Goal: Information Seeking & Learning: Learn about a topic

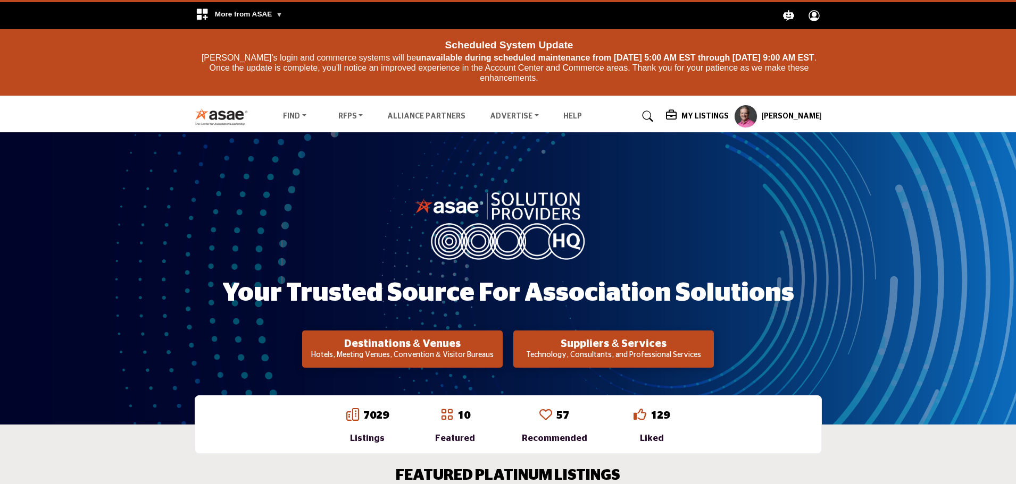
click at [815, 339] on div "Your Trusted Source for Association Solutions Destinations & Venues Hotels, Mee…" at bounding box center [508, 279] width 627 height 179
click at [648, 358] on p "Technology, Consultants, and Professional Services" at bounding box center [613, 355] width 194 height 11
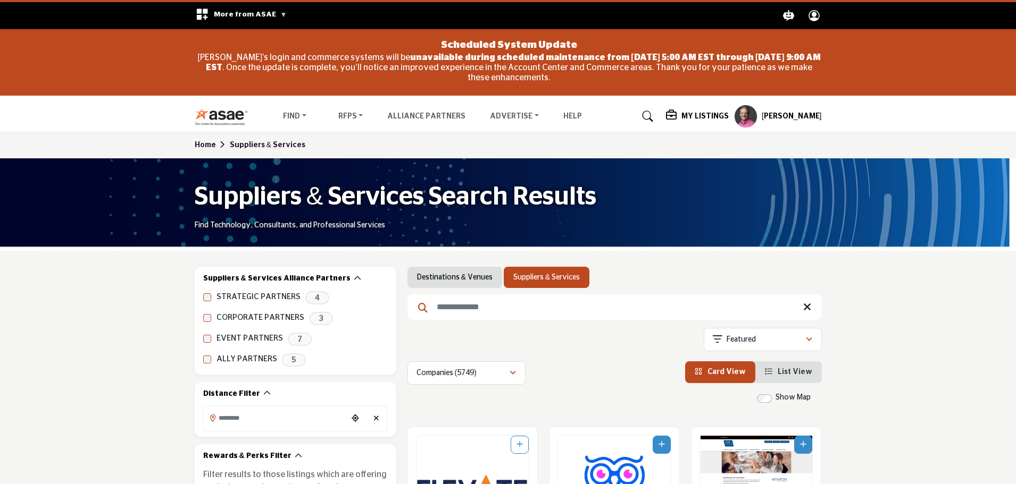
click at [463, 310] on input "Search Keyword" at bounding box center [614, 308] width 414 height 26
type input "***"
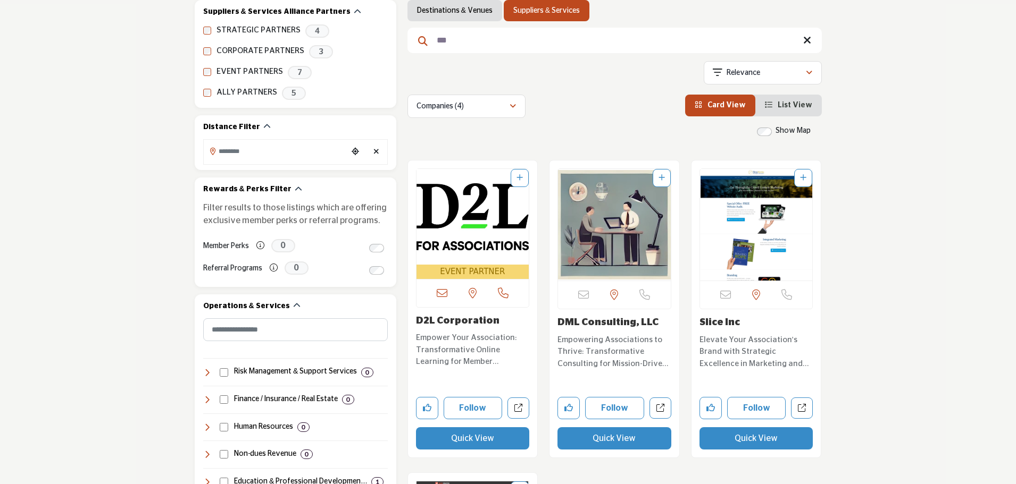
scroll to position [266, 0]
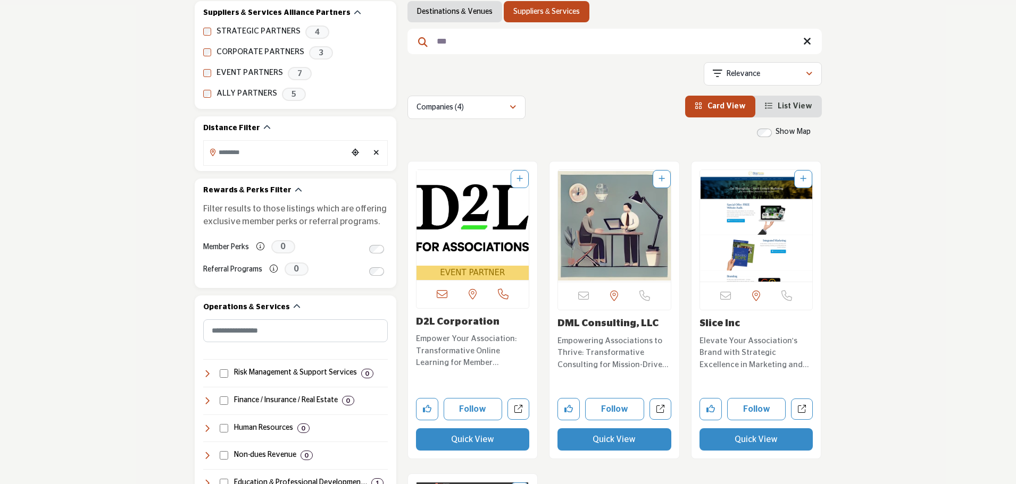
click at [454, 321] on link "D2L Corporation" at bounding box center [457, 322] width 83 height 10
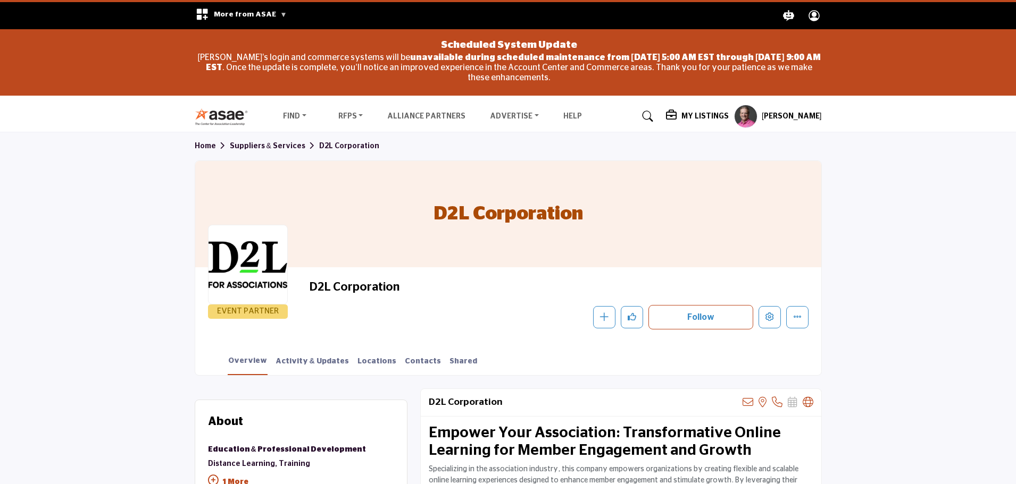
click at [869, 340] on section "Home Suppliers & Services D2L Corporation D2L Corporation EVENT PARTNER D2L Cor…" at bounding box center [508, 253] width 1016 height 243
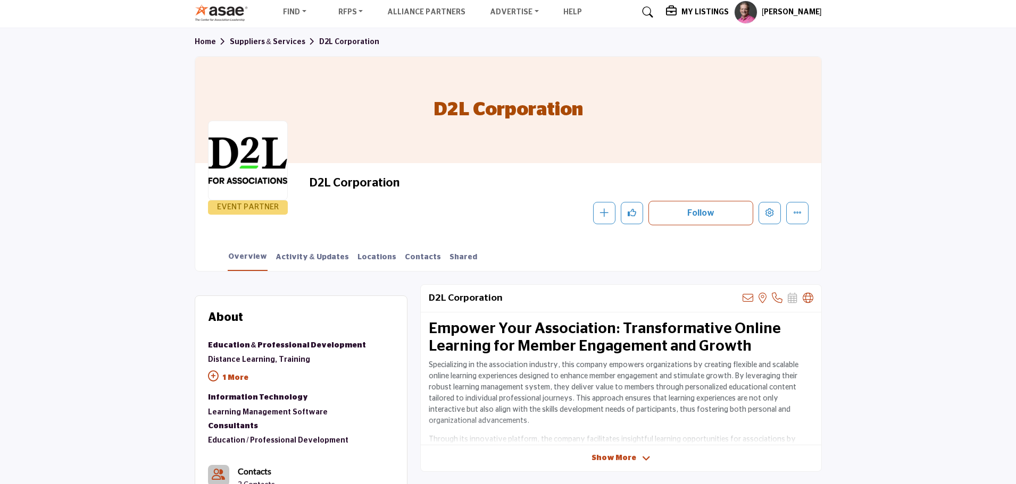
scroll to position [106, 0]
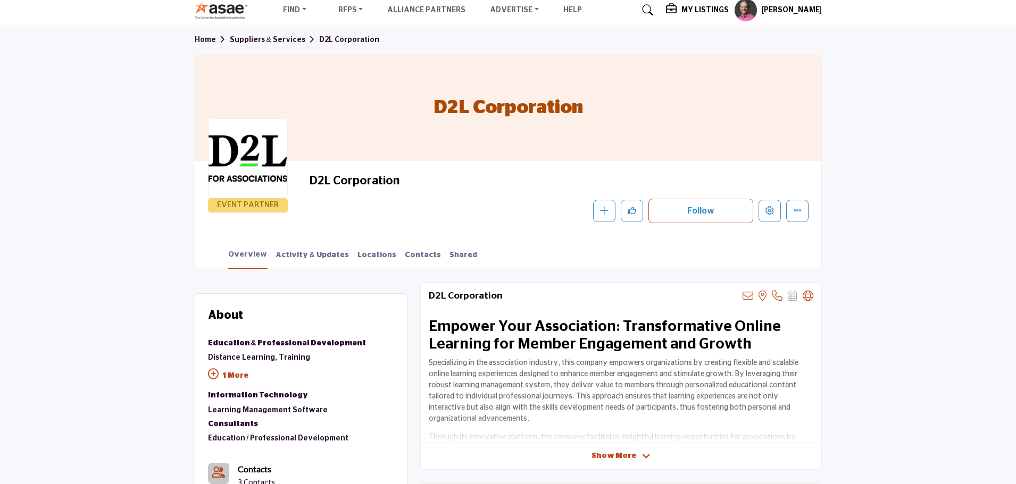
click at [898, 268] on section "Home Suppliers & Services D2L Corporation D2L Corporation EVENT PARTNER D2L Cor…" at bounding box center [508, 147] width 1016 height 243
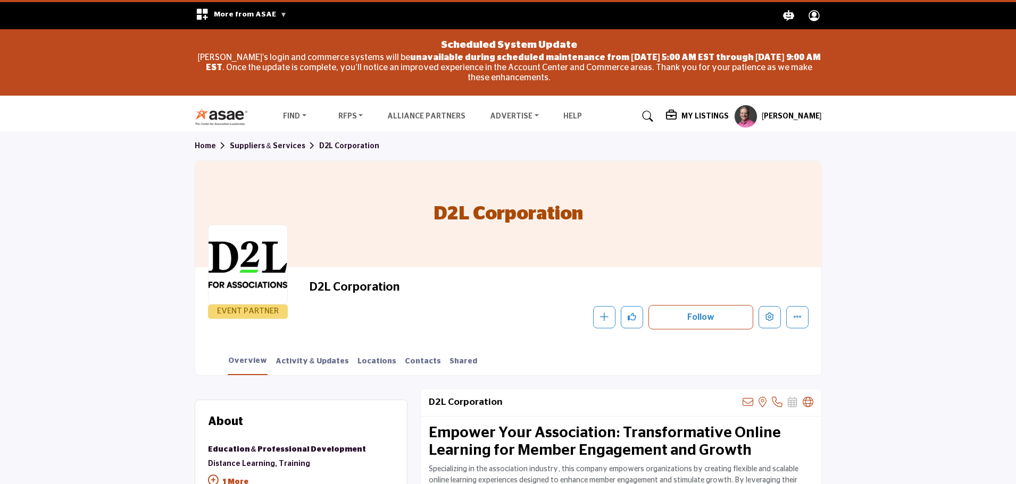
click at [859, 181] on section "Home Suppliers & Services D2L Corporation D2L Corporation EVENT PARTNER D2L Cor…" at bounding box center [508, 253] width 1016 height 243
click at [792, 118] on h5 "[PERSON_NAME]" at bounding box center [791, 117] width 60 height 11
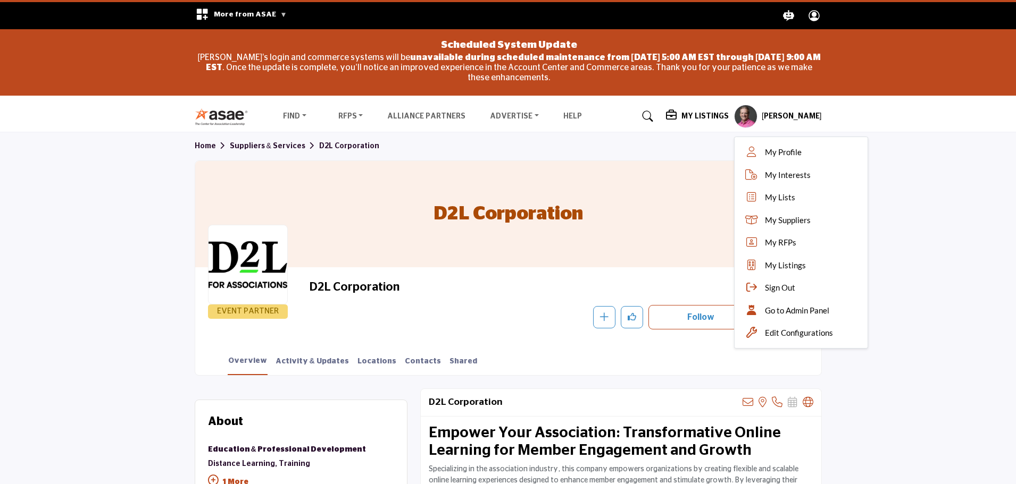
click at [446, 147] on div "Home Suppliers & Services D2L Corporation" at bounding box center [508, 146] width 627 height 28
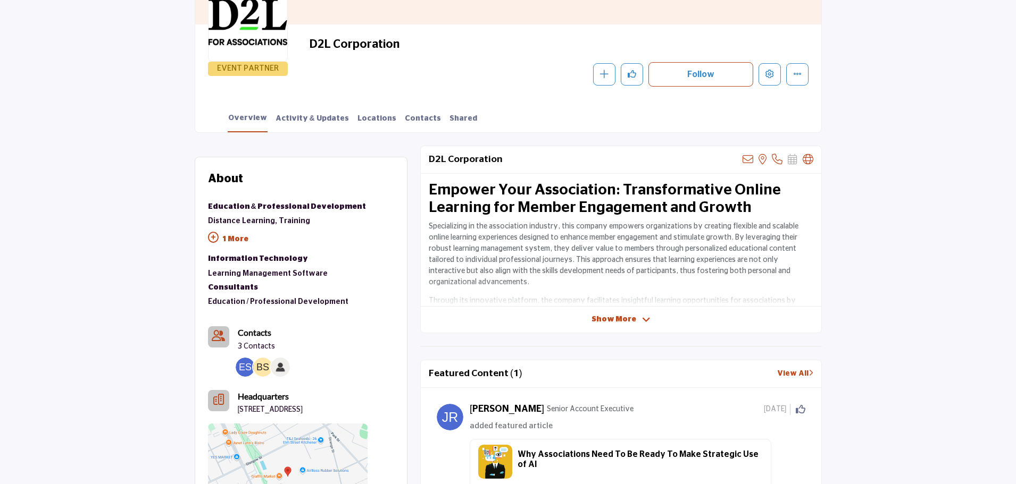
scroll to position [266, 0]
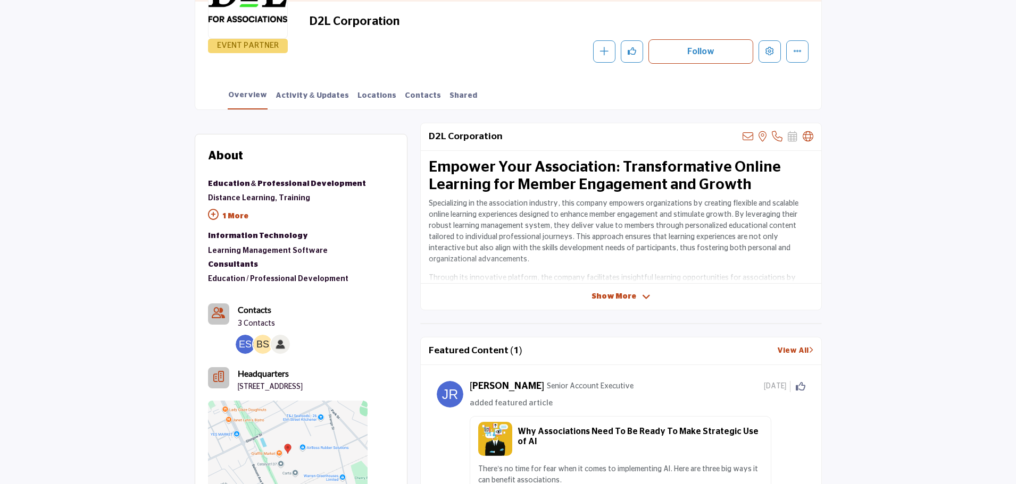
click at [621, 296] on span "Show More" at bounding box center [613, 296] width 45 height 11
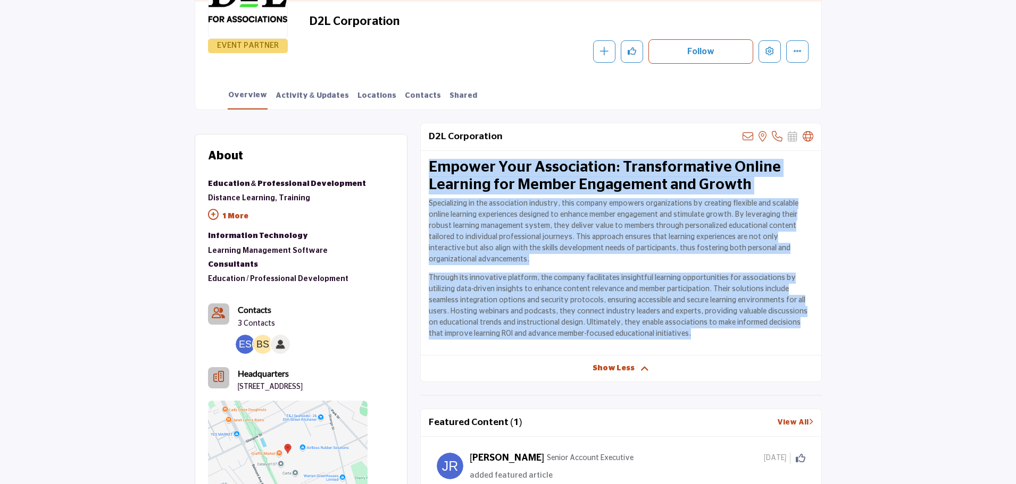
drag, startPoint x: 683, startPoint y: 339, endPoint x: 424, endPoint y: 164, distance: 312.9
click at [424, 164] on div "Empower Your Association: Transformative Online Learning for Member Engagement …" at bounding box center [621, 253] width 400 height 205
click at [434, 163] on h2 "Empower Your Association: Transformative Online Learning for Member Engagement …" at bounding box center [621, 177] width 384 height 36
drag, startPoint x: 431, startPoint y: 169, endPoint x: 684, endPoint y: 332, distance: 301.2
click at [684, 332] on div "Empower Your Association: Transformative Online Learning for Member Engagement …" at bounding box center [621, 253] width 400 height 205
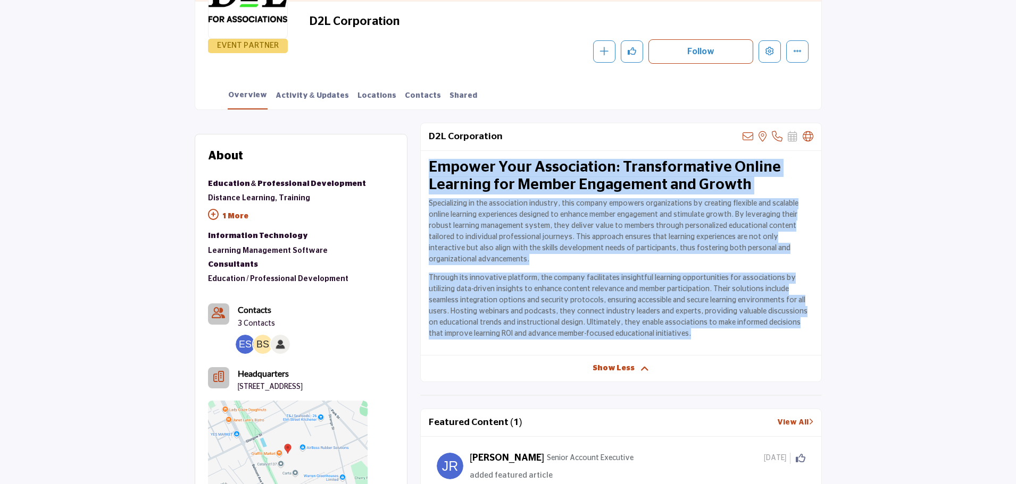
click at [684, 332] on p "Through its innovative platform, the company facilitates insightful learning op…" at bounding box center [621, 306] width 384 height 67
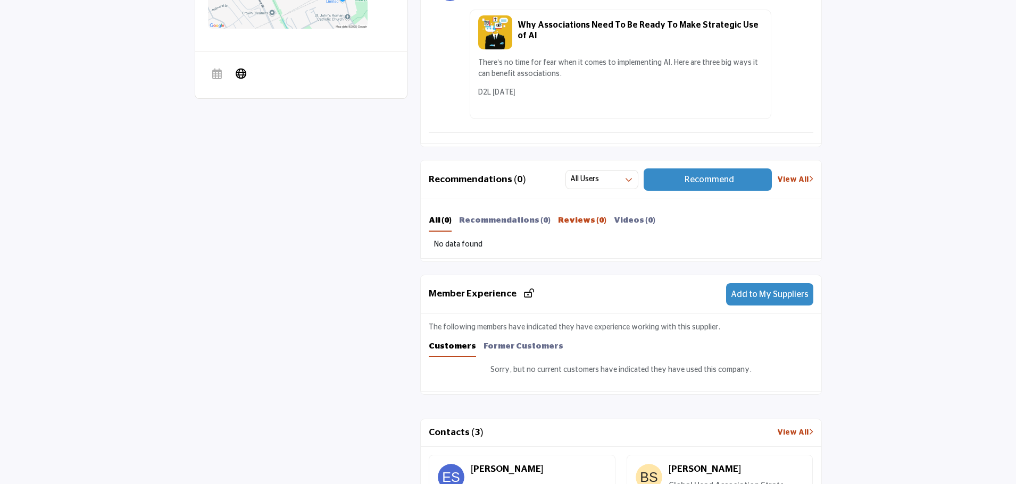
scroll to position [798, 0]
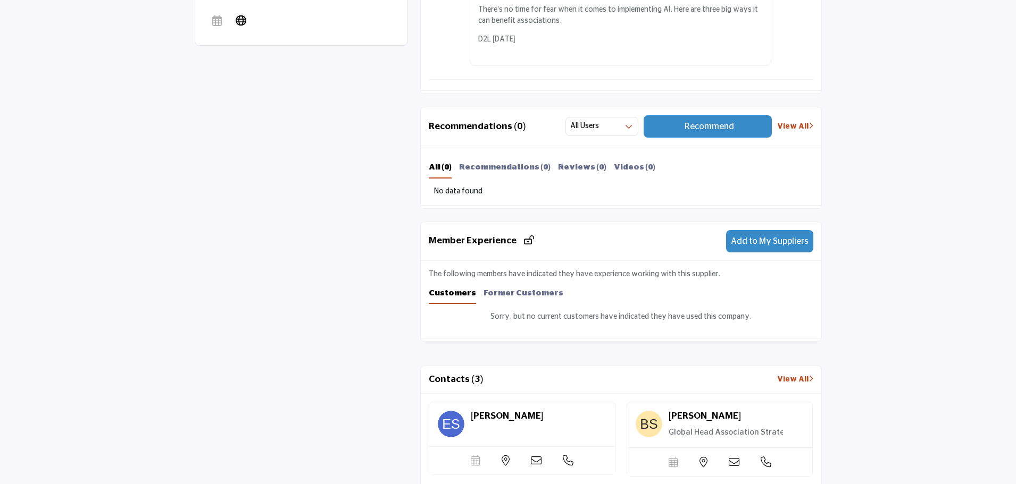
click at [744, 240] on span "Add to My Suppliers" at bounding box center [770, 241] width 78 height 9
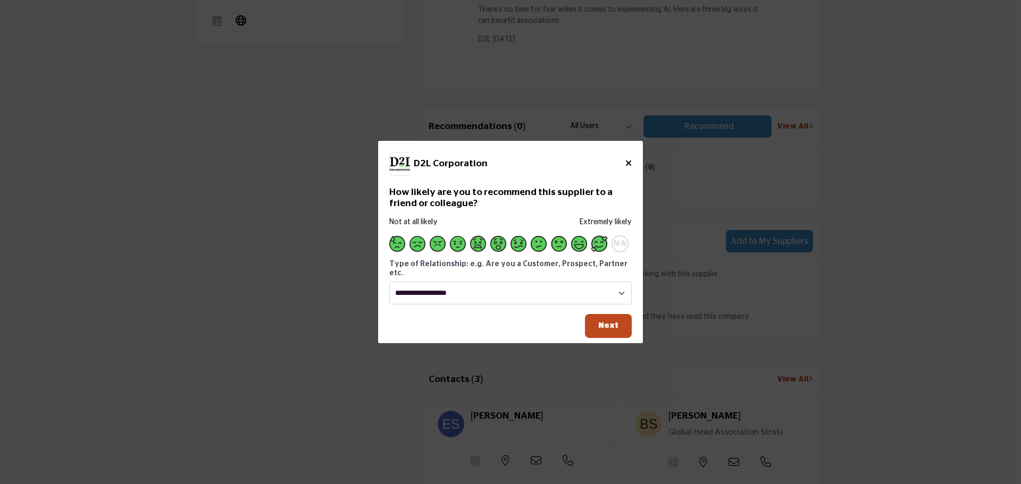
click at [598, 247] on span "Supplier Rating and Recommendation Modal for D2L Corporation" at bounding box center [599, 244] width 16 height 16
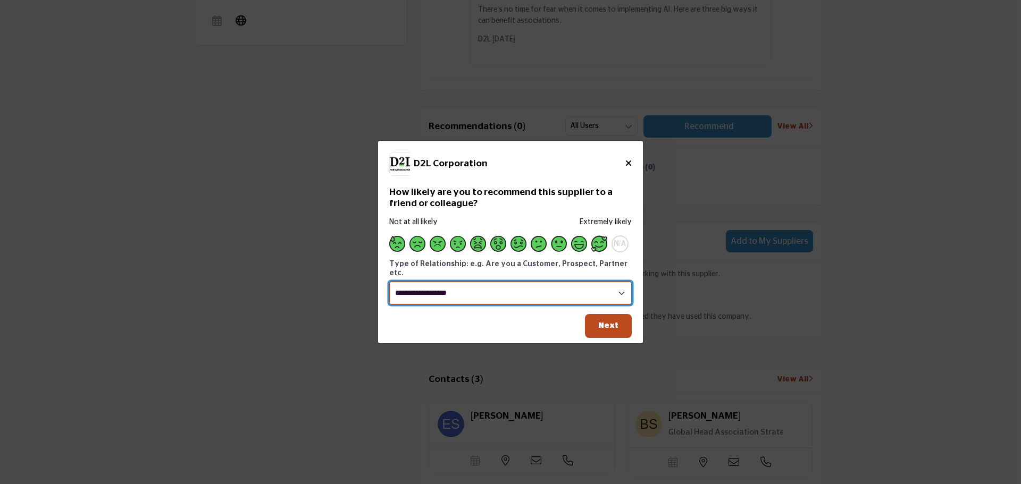
click at [588, 290] on select "**********" at bounding box center [510, 293] width 242 height 23
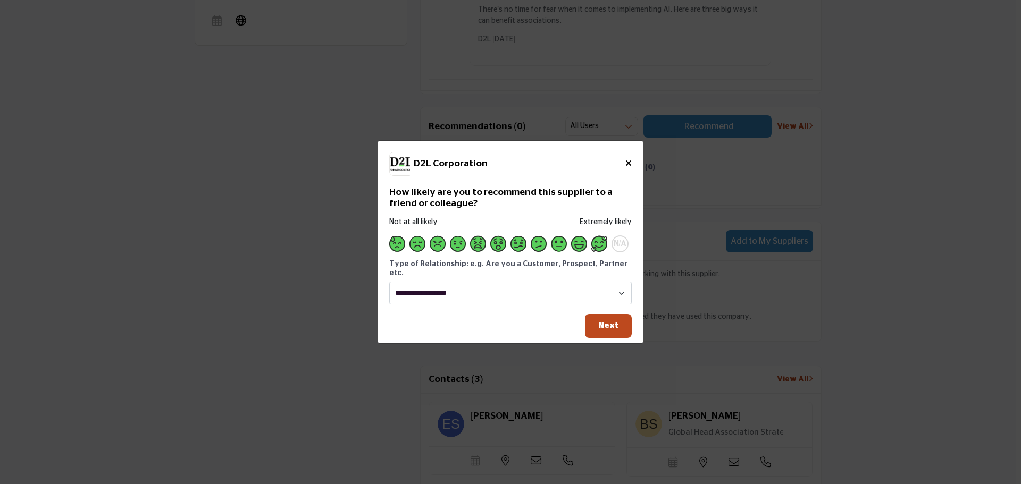
click at [384, 321] on div "D2L Corporation How likely are you to recommend this supplier to a friend or co…" at bounding box center [510, 242] width 265 height 202
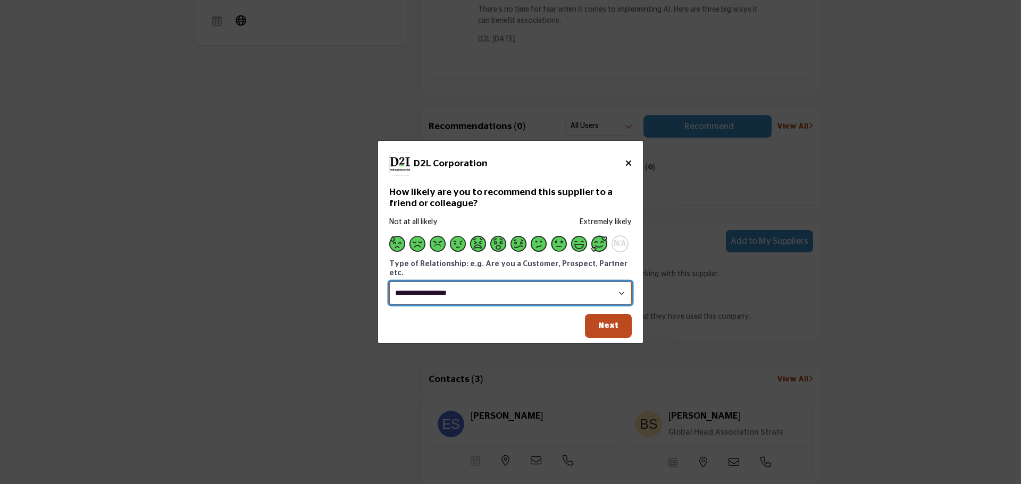
drag, startPoint x: 593, startPoint y: 287, endPoint x: 563, endPoint y: 299, distance: 32.5
click at [593, 287] on select "**********" at bounding box center [510, 293] width 242 height 23
select select "**********"
click at [389, 282] on select "**********" at bounding box center [510, 293] width 242 height 23
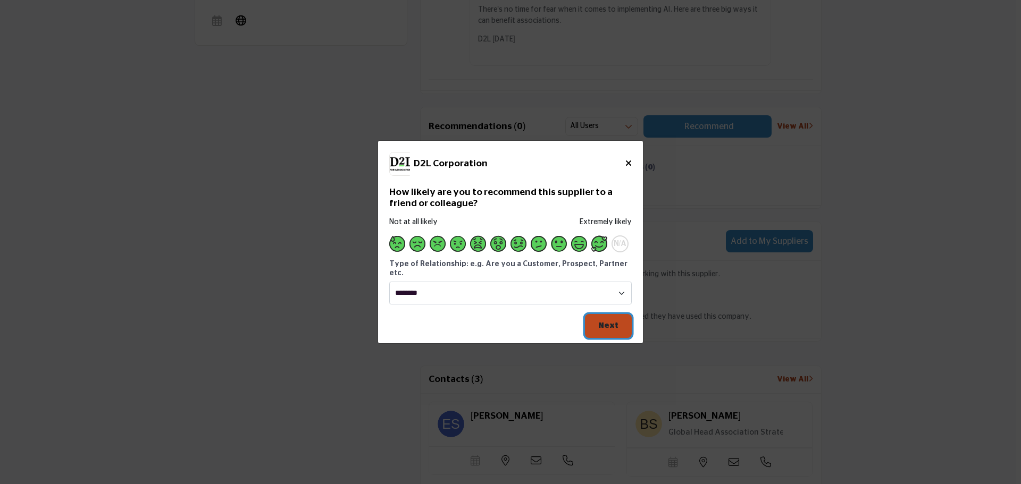
click at [619, 316] on button "Next" at bounding box center [608, 326] width 47 height 24
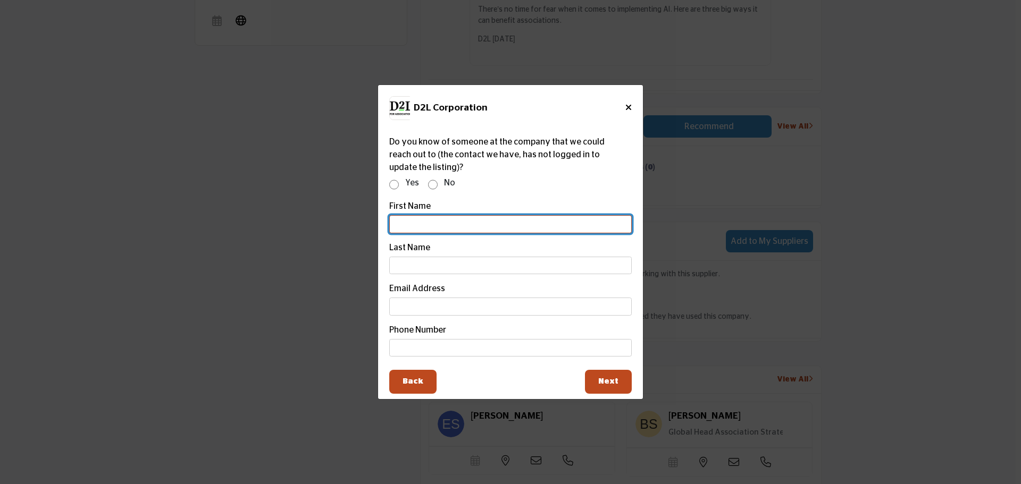
click at [429, 224] on input "Supplier Rating and Recommendation Modal for D2L Corporation" at bounding box center [510, 224] width 242 height 18
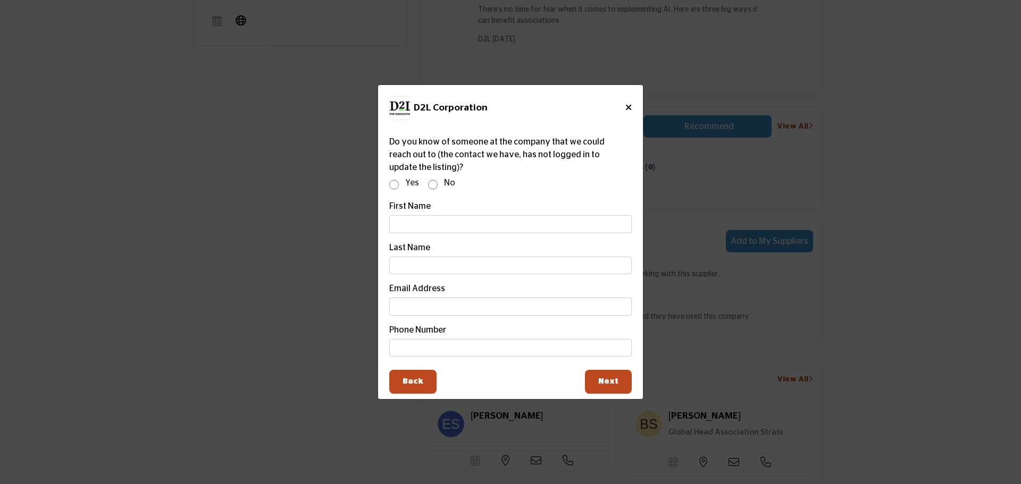
click at [457, 203] on div "First Name" at bounding box center [510, 215] width 242 height 38
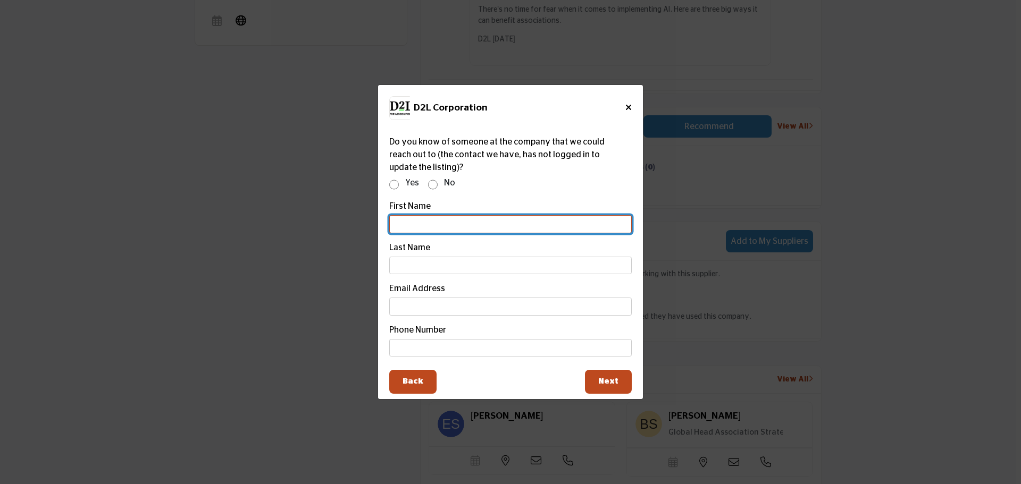
click at [456, 227] on input "Supplier Rating and Recommendation Modal for D2L Corporation" at bounding box center [510, 224] width 242 height 18
type input "***"
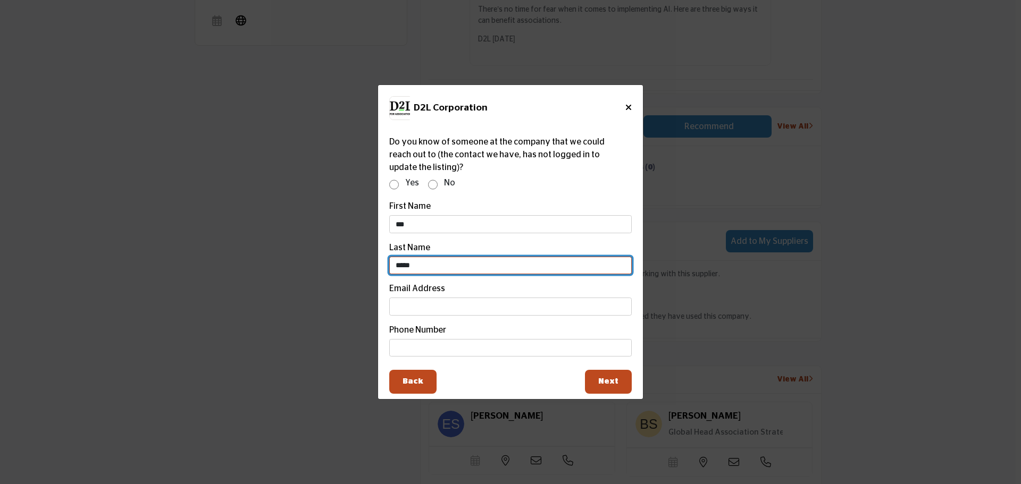
type input "*****"
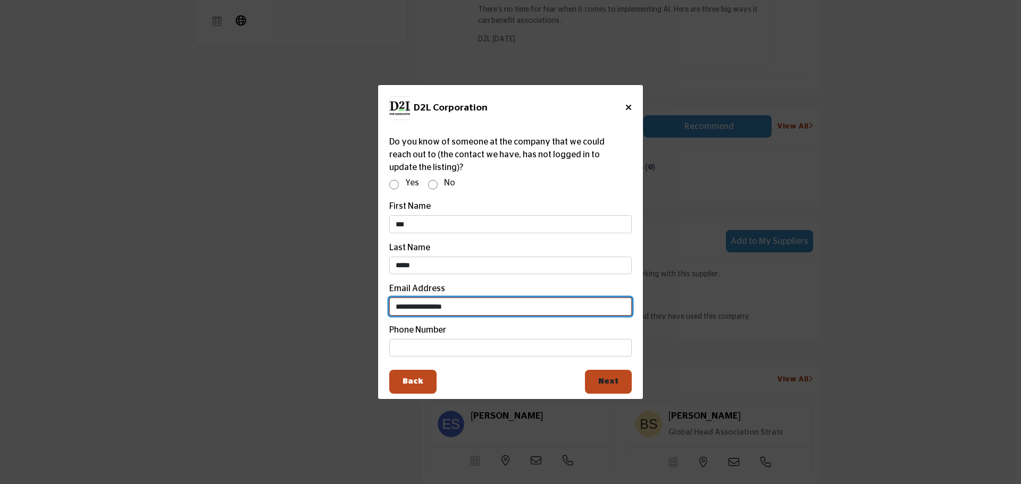
type input "**********"
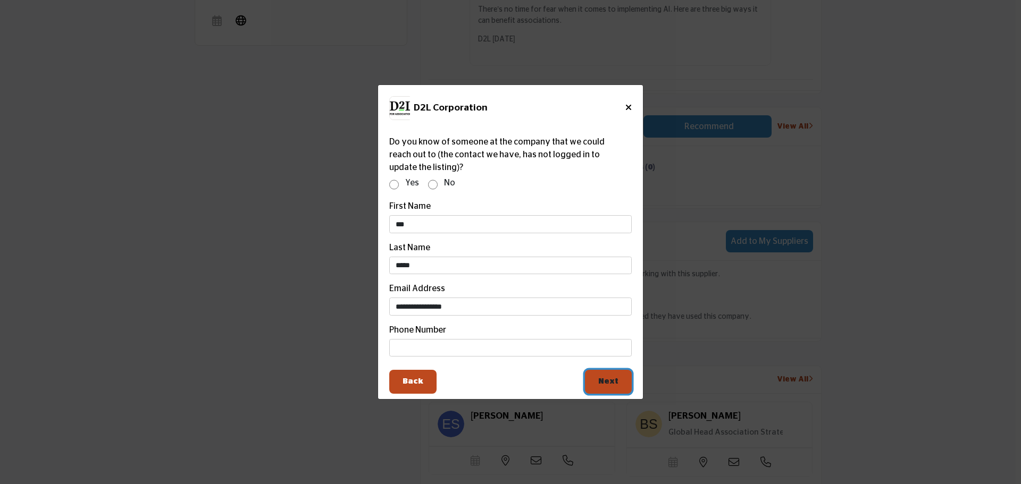
click at [612, 388] on button "Next" at bounding box center [608, 382] width 47 height 24
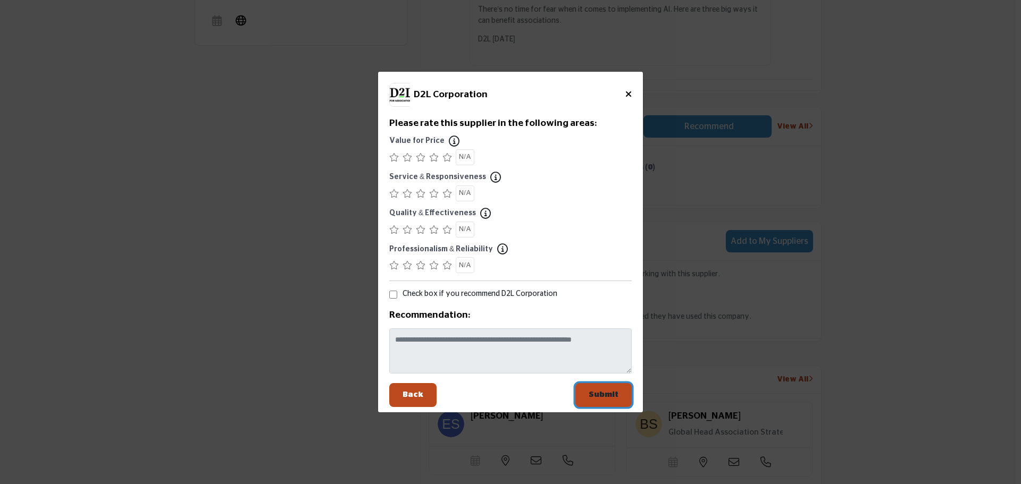
click at [597, 396] on span "Submit" at bounding box center [604, 395] width 30 height 8
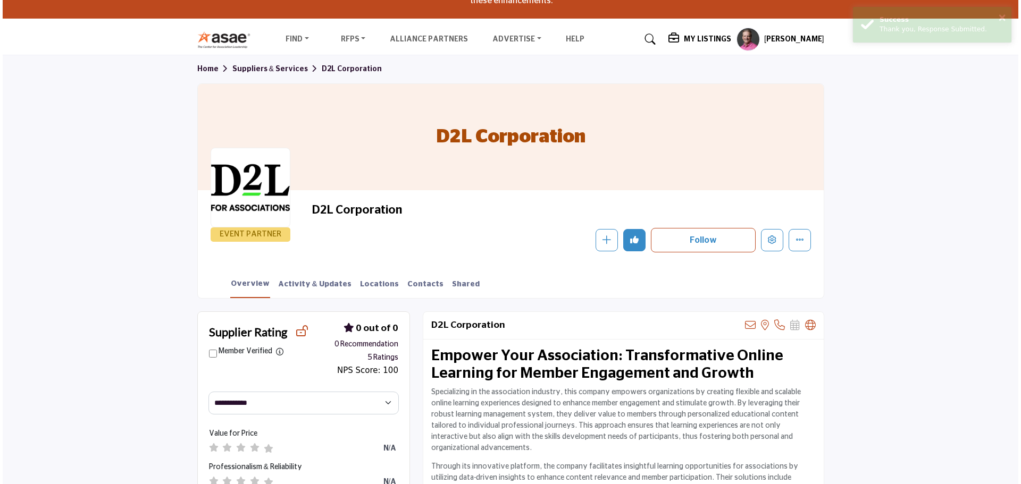
scroll to position [96, 0]
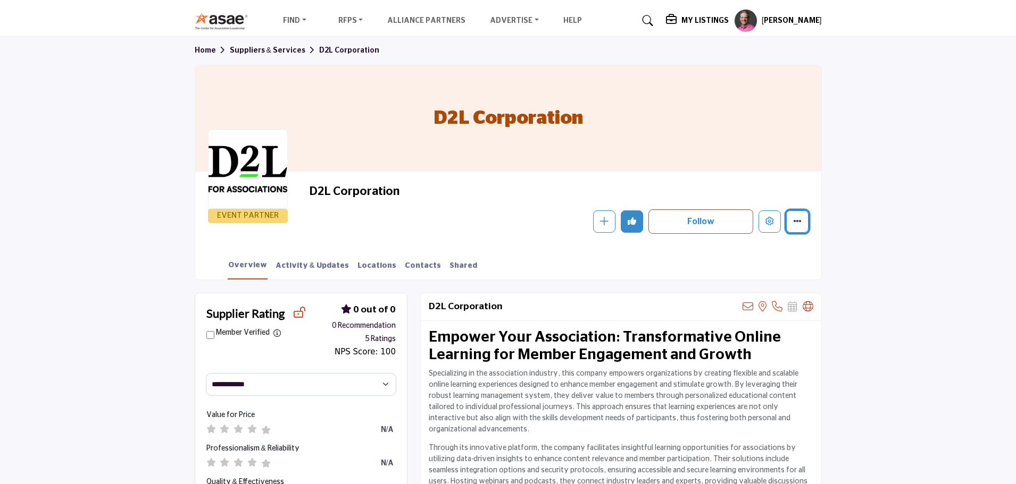
click at [797, 225] on button "Featured" at bounding box center [797, 222] width 22 height 22
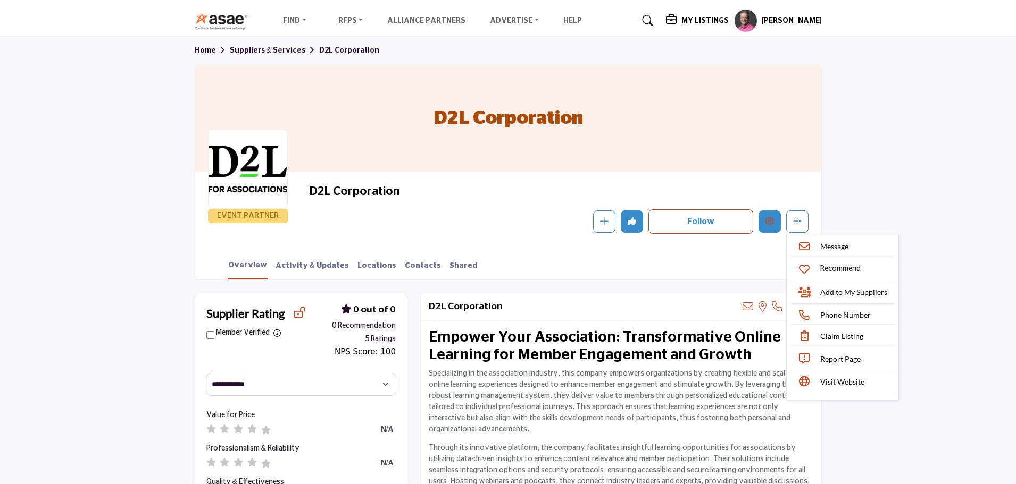
click at [768, 228] on button "Edit company" at bounding box center [769, 222] width 22 height 22
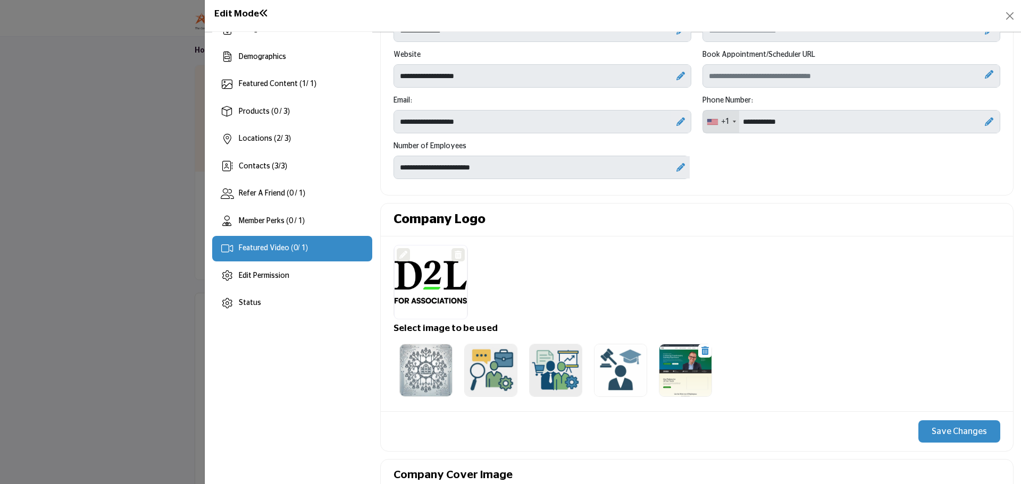
scroll to position [106, 0]
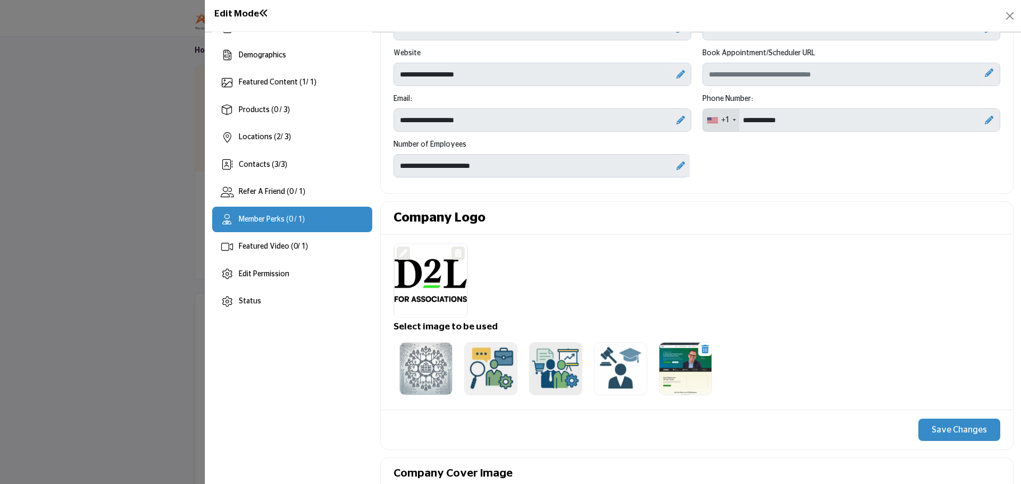
click at [265, 220] on span "Member Perks (0 / 1)" at bounding box center [272, 219] width 66 height 7
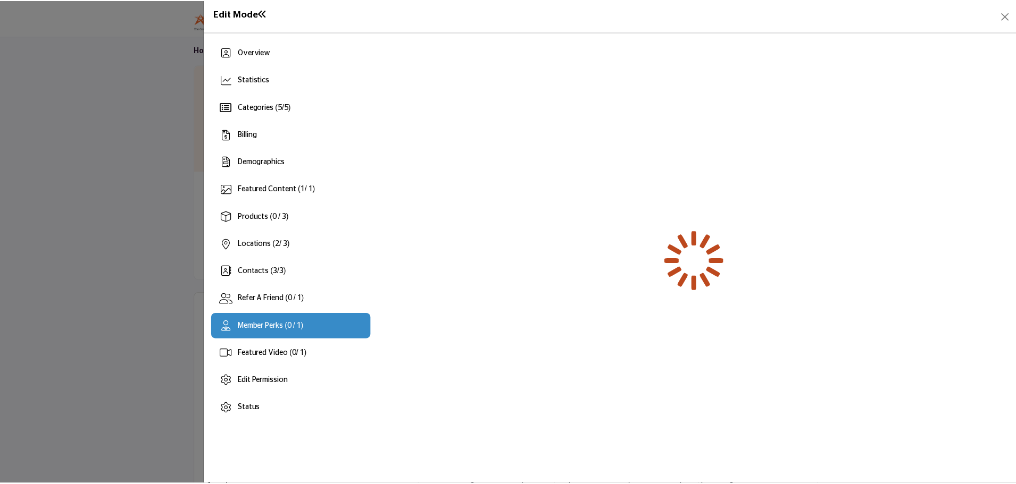
scroll to position [0, 0]
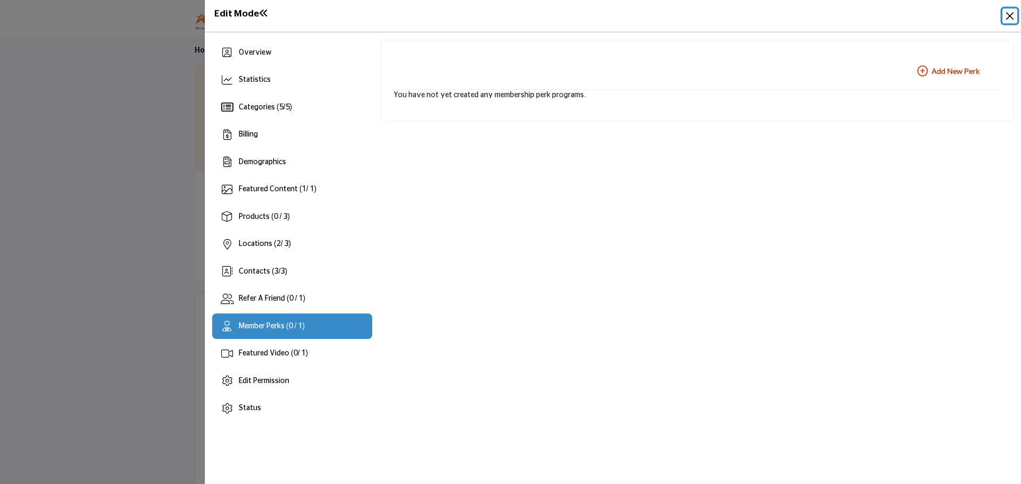
click at [1009, 16] on button "Close" at bounding box center [1009, 16] width 15 height 15
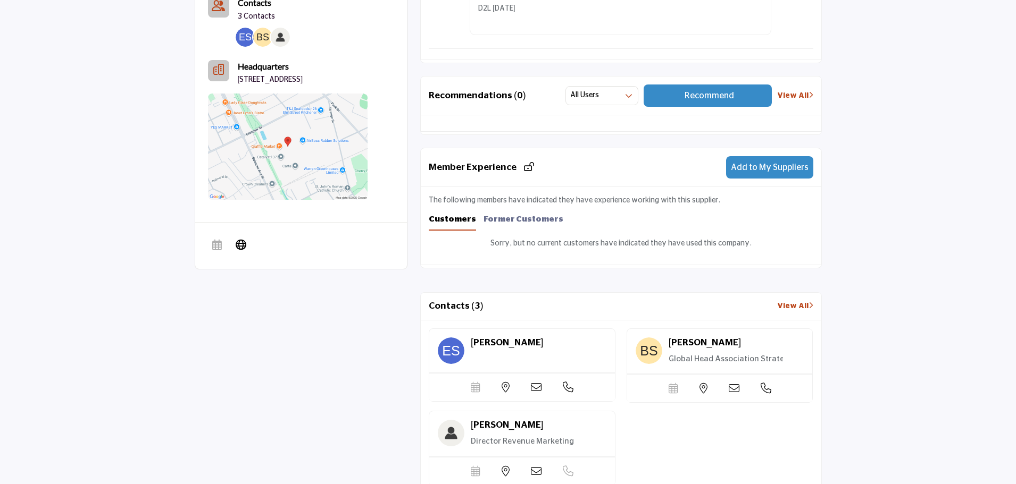
scroll to position [840, 0]
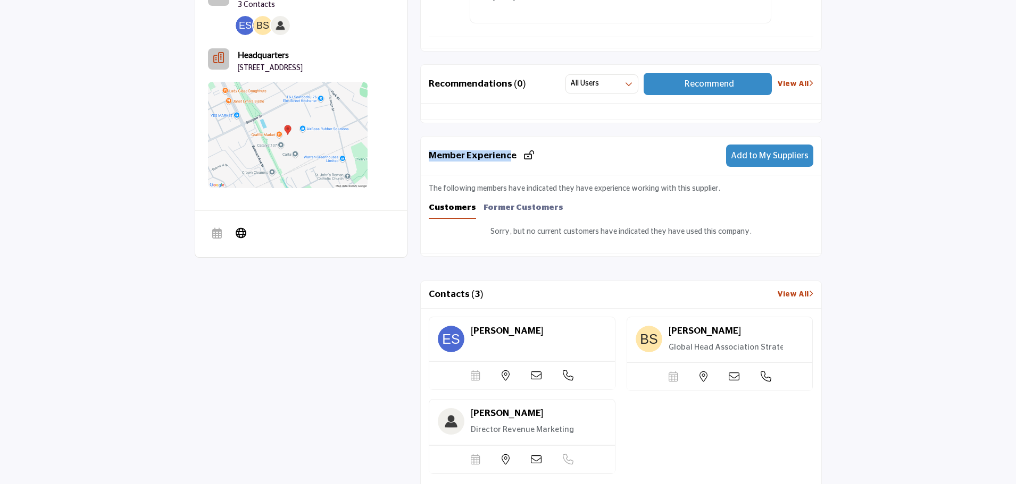
drag, startPoint x: 432, startPoint y: 156, endPoint x: 508, endPoint y: 158, distance: 75.5
click at [508, 158] on h2 "Member Experience" at bounding box center [482, 155] width 106 height 11
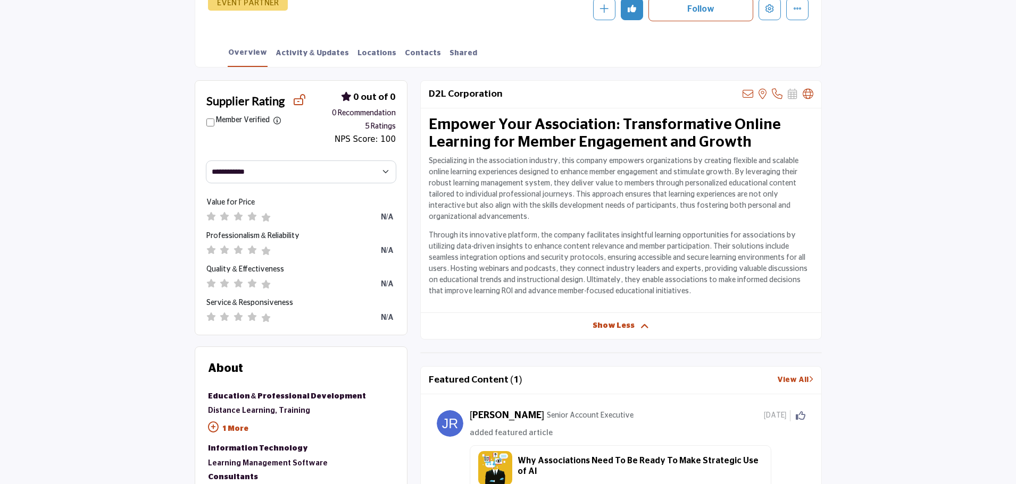
scroll to position [202, 0]
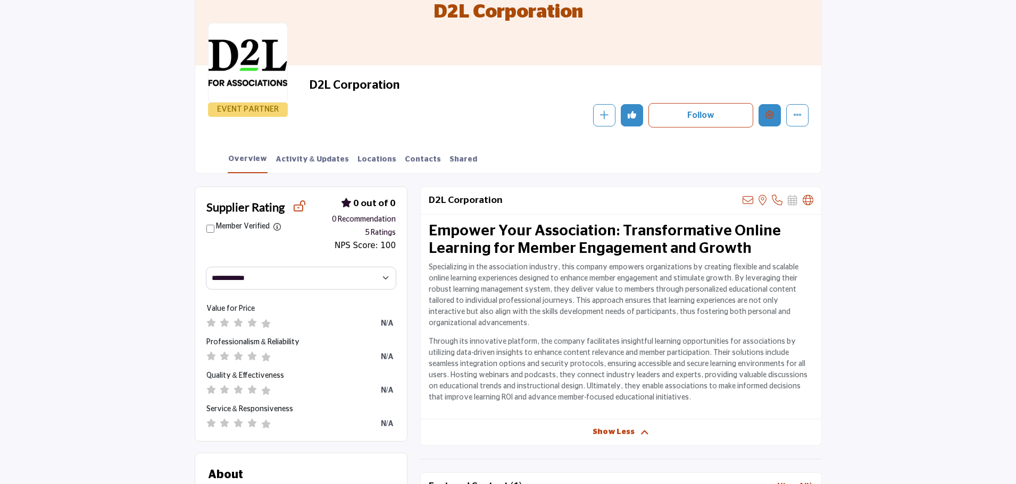
click at [769, 119] on icon "Edit company" at bounding box center [769, 115] width 9 height 9
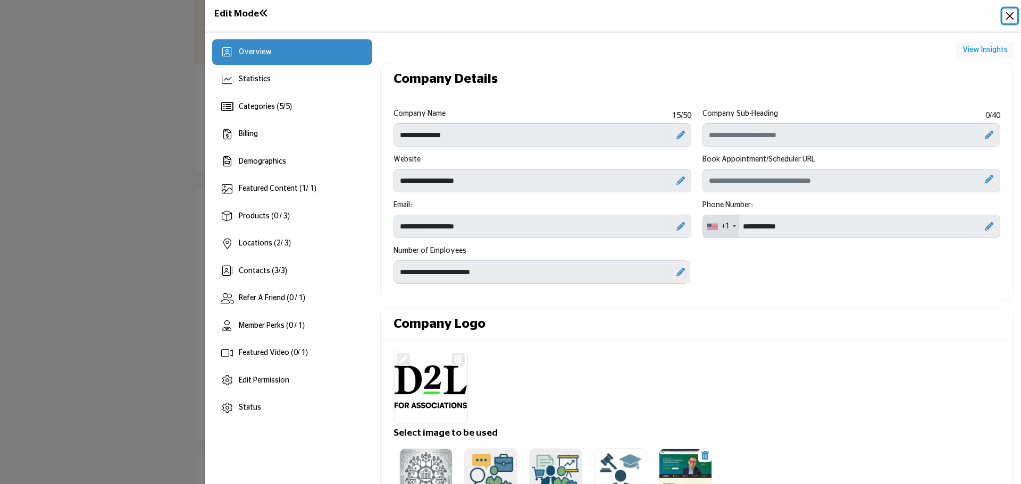
click at [1009, 19] on button "Close" at bounding box center [1009, 16] width 15 height 15
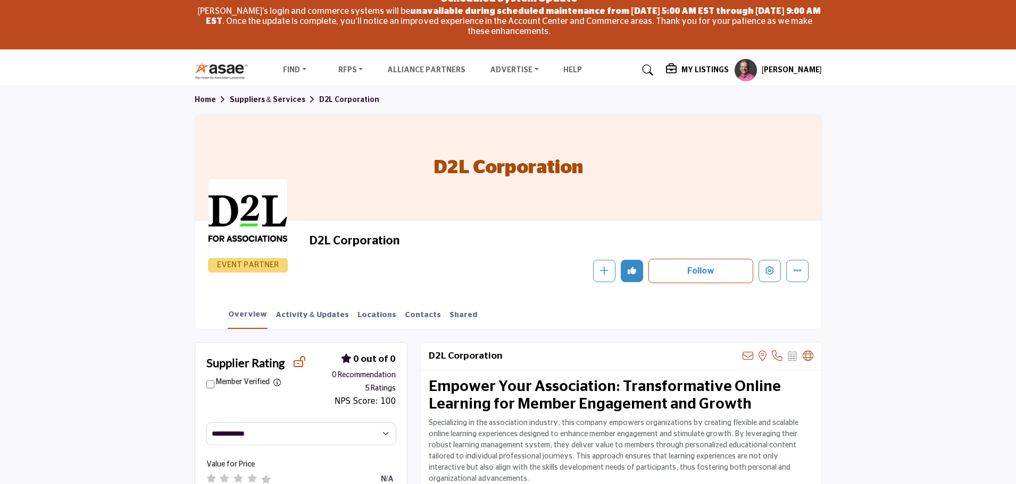
scroll to position [43, 0]
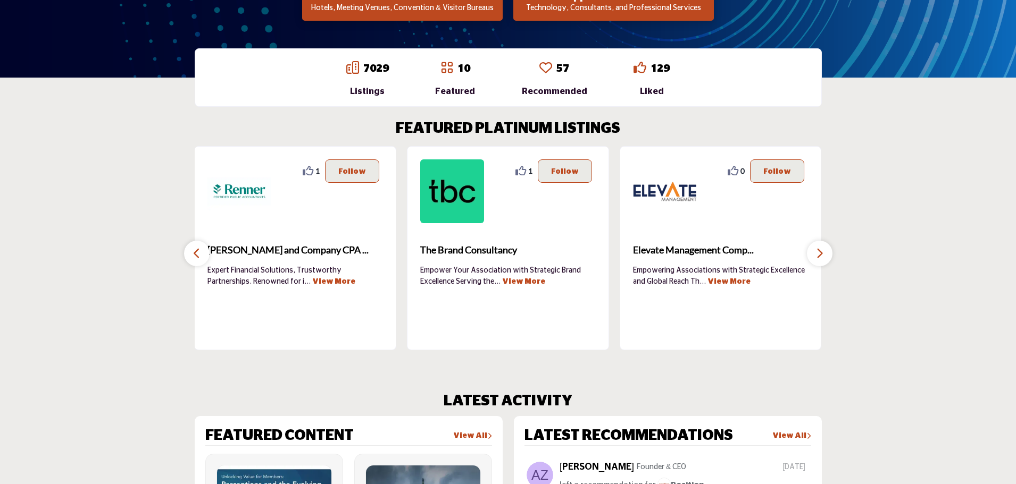
scroll to position [372, 0]
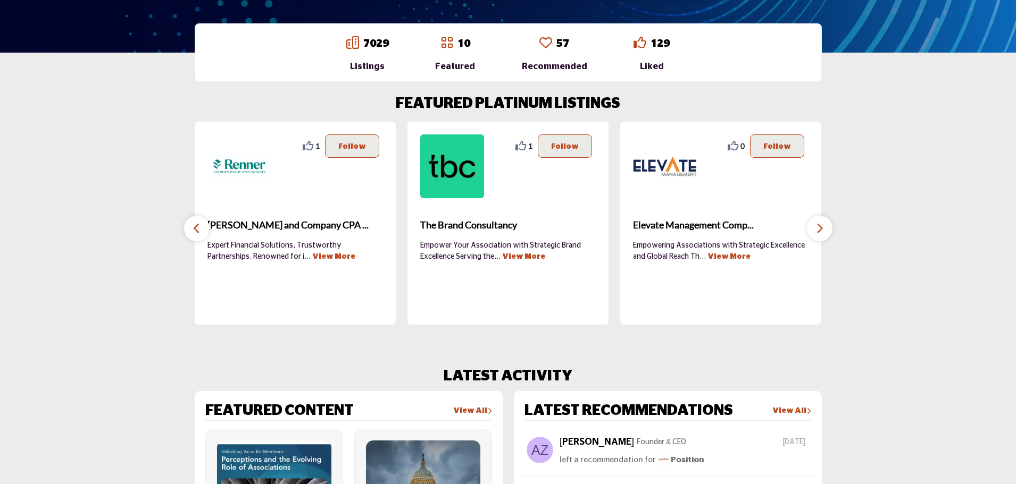
click at [195, 232] on icon "button" at bounding box center [196, 228] width 9 height 13
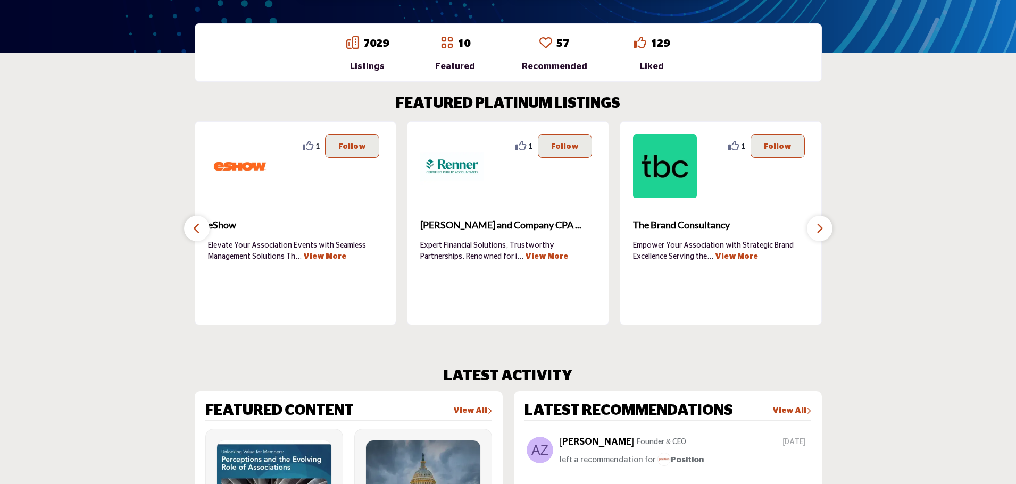
click at [195, 232] on icon "button" at bounding box center [196, 228] width 9 height 13
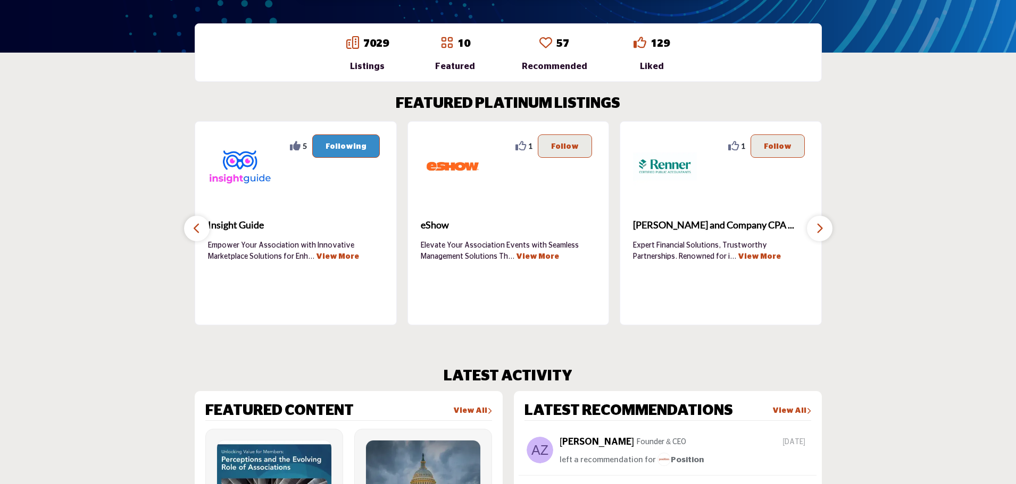
click at [195, 232] on icon "button" at bounding box center [196, 228] width 9 height 13
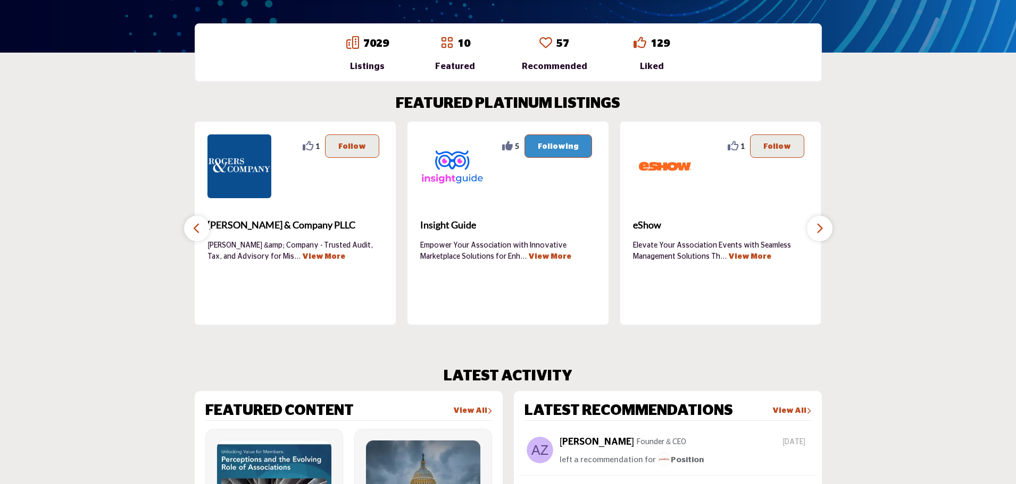
click at [195, 232] on icon "button" at bounding box center [196, 228] width 9 height 13
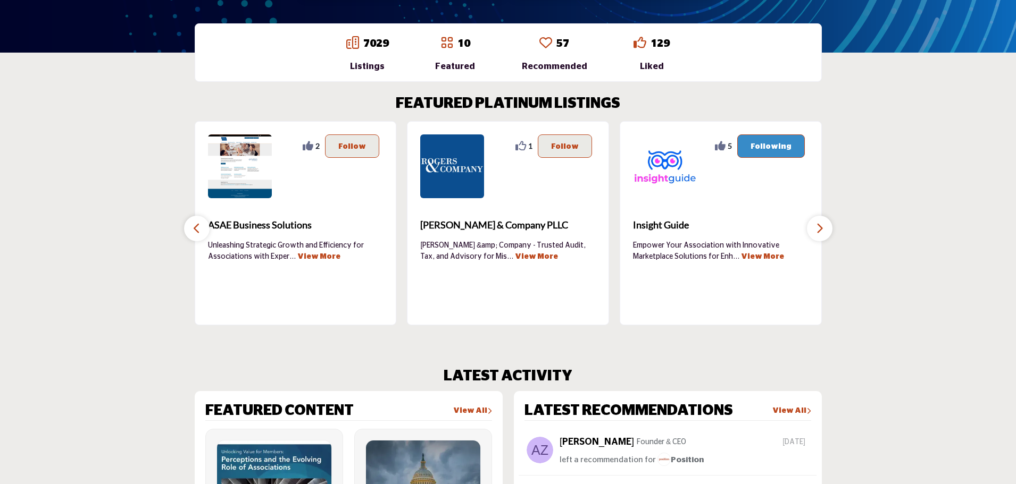
click at [195, 232] on icon "button" at bounding box center [196, 228] width 9 height 13
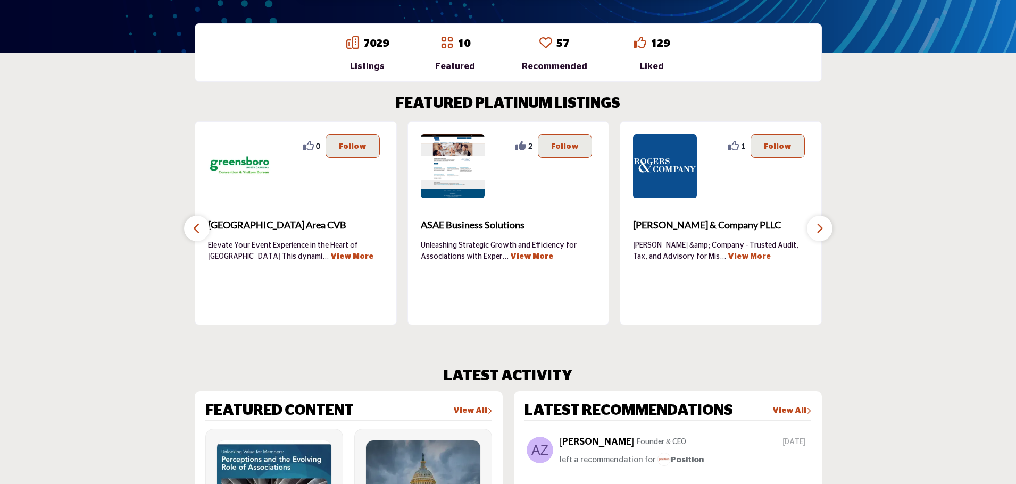
click at [195, 232] on icon "button" at bounding box center [196, 228] width 9 height 13
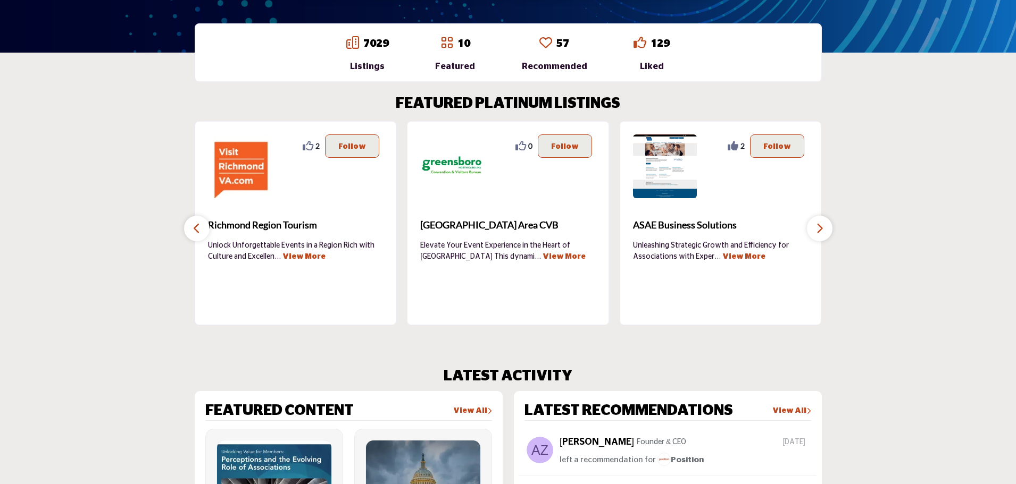
click at [195, 232] on icon "button" at bounding box center [196, 228] width 9 height 13
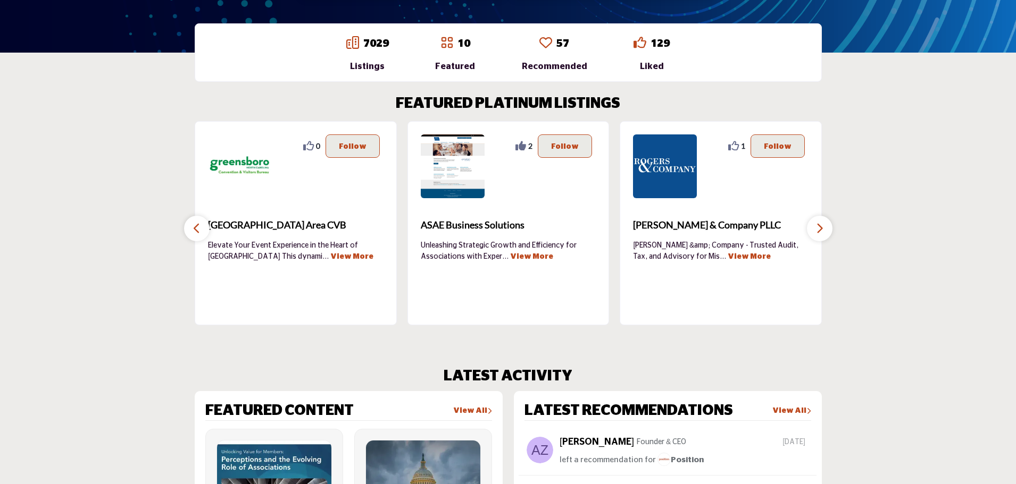
click at [195, 232] on icon "button" at bounding box center [196, 228] width 9 height 13
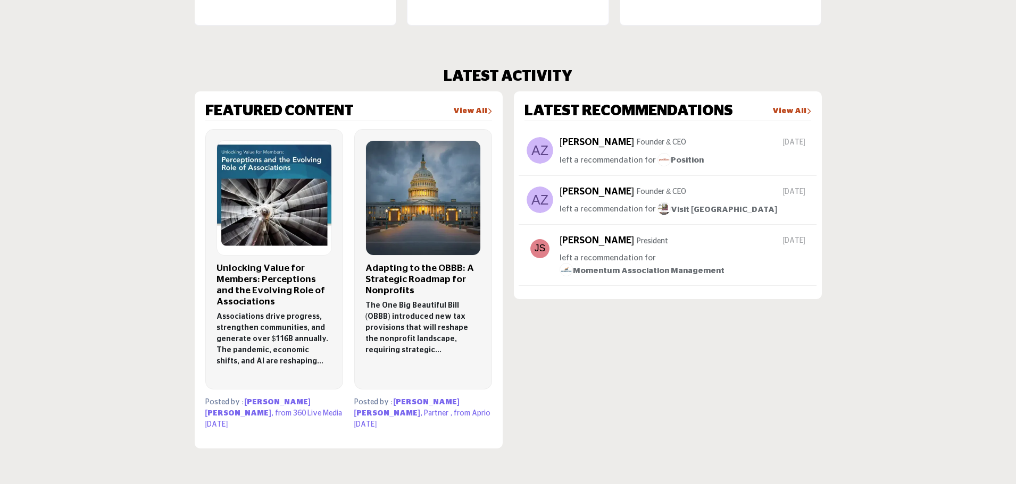
scroll to position [691, 0]
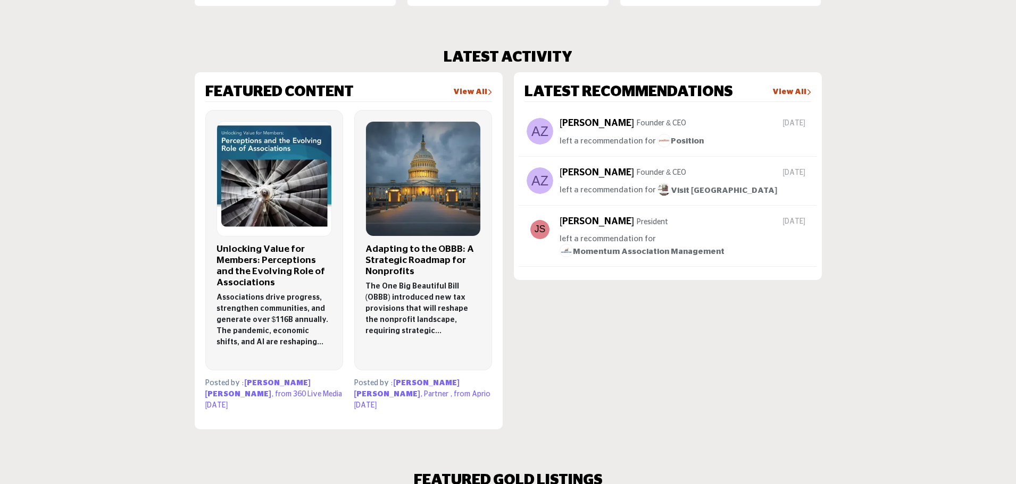
click at [257, 265] on h3 "Unlocking Value for Members: Perceptions and the Evolving Role of Associations" at bounding box center [273, 266] width 115 height 45
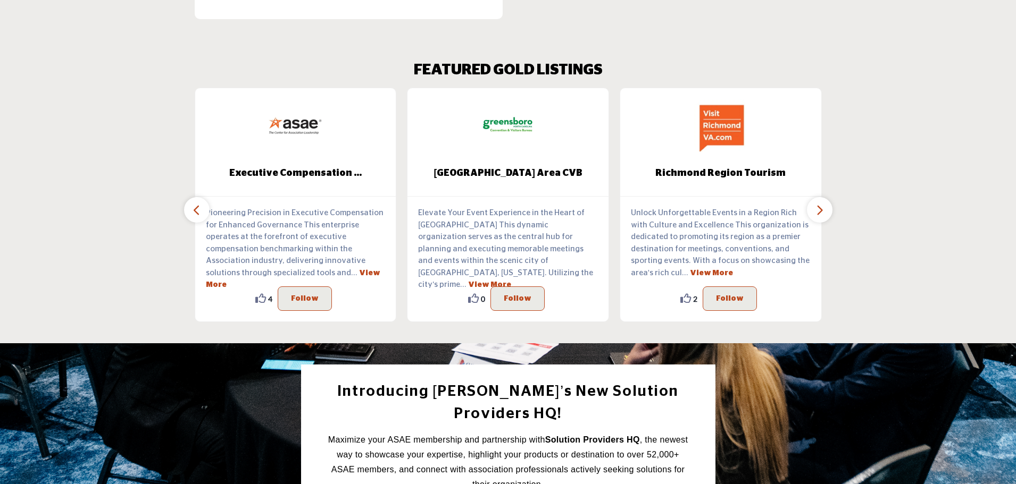
scroll to position [1117, 0]
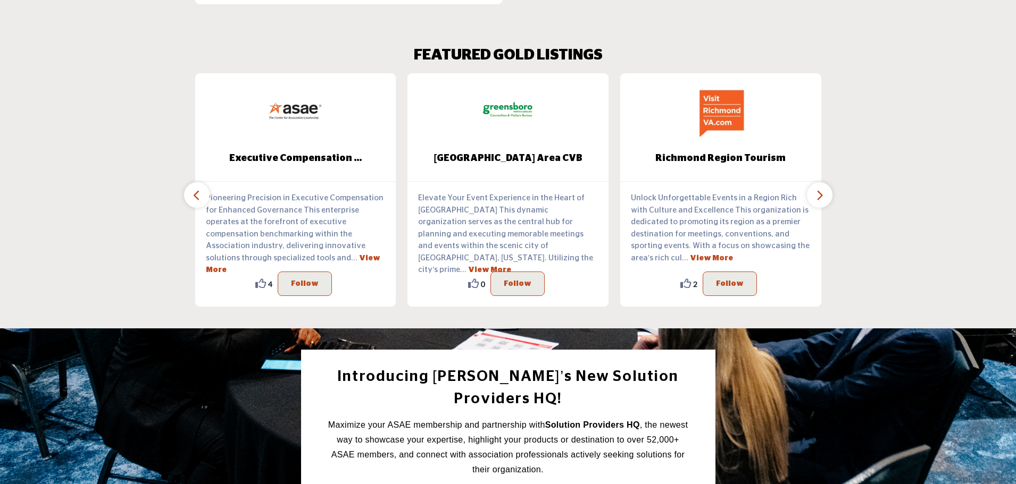
click at [818, 196] on icon "button" at bounding box center [819, 195] width 9 height 13
click at [192, 196] on button "button" at bounding box center [197, 195] width 26 height 26
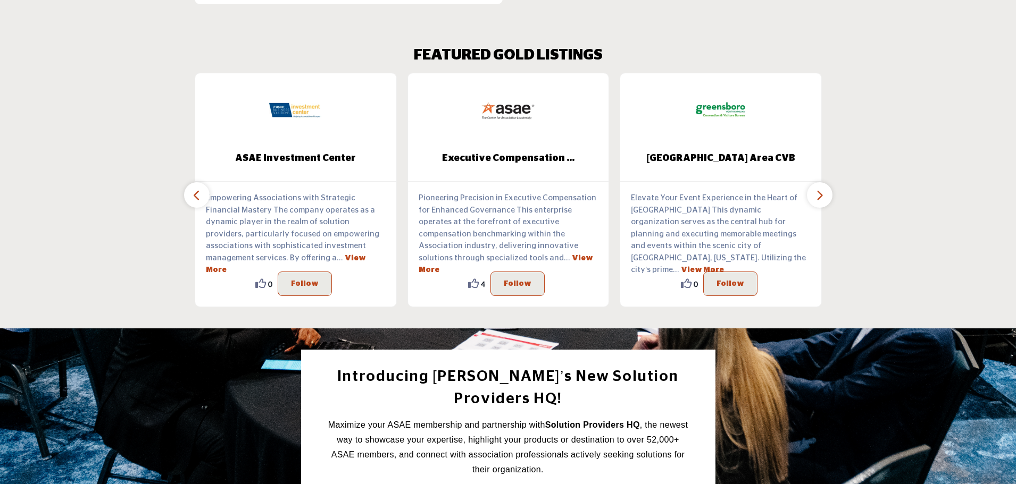
click at [191, 196] on button "button" at bounding box center [197, 195] width 26 height 26
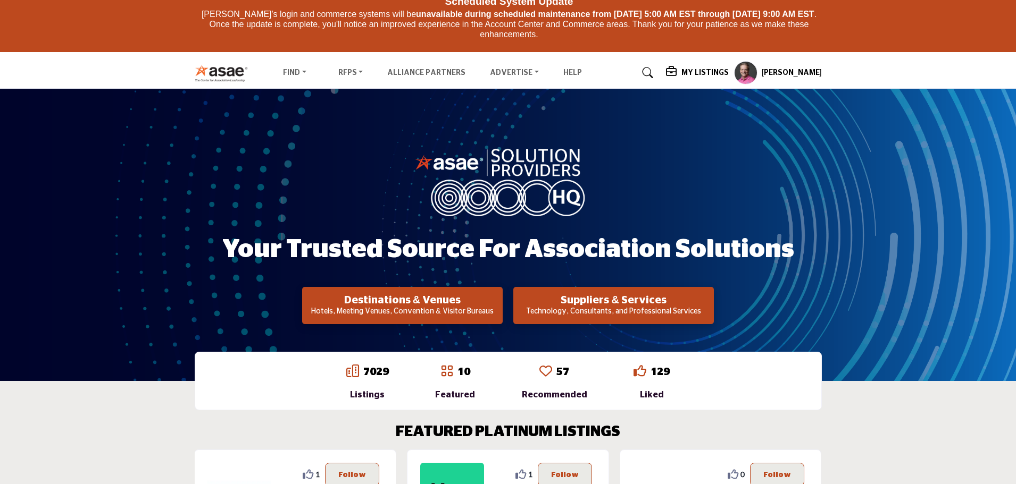
scroll to position [0, 0]
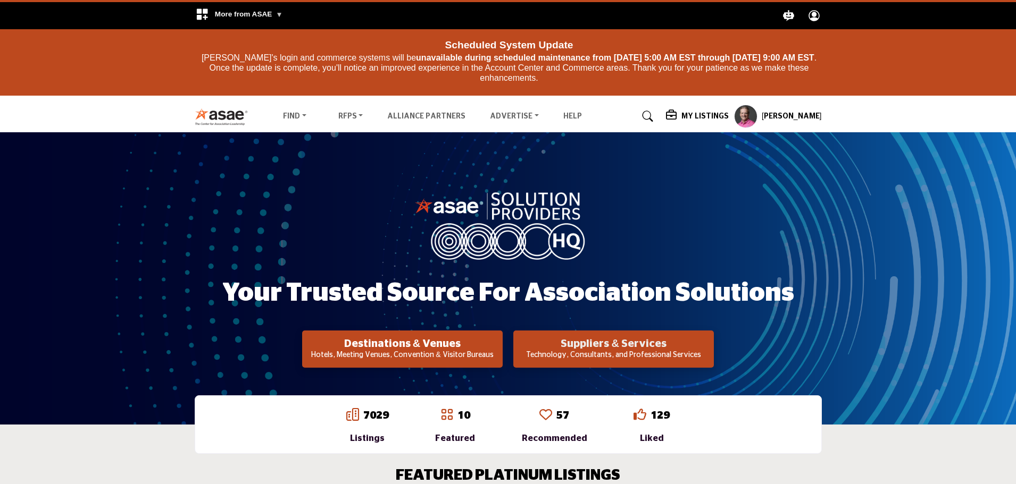
click at [581, 348] on h2 "Suppliers & Services" at bounding box center [613, 344] width 194 height 13
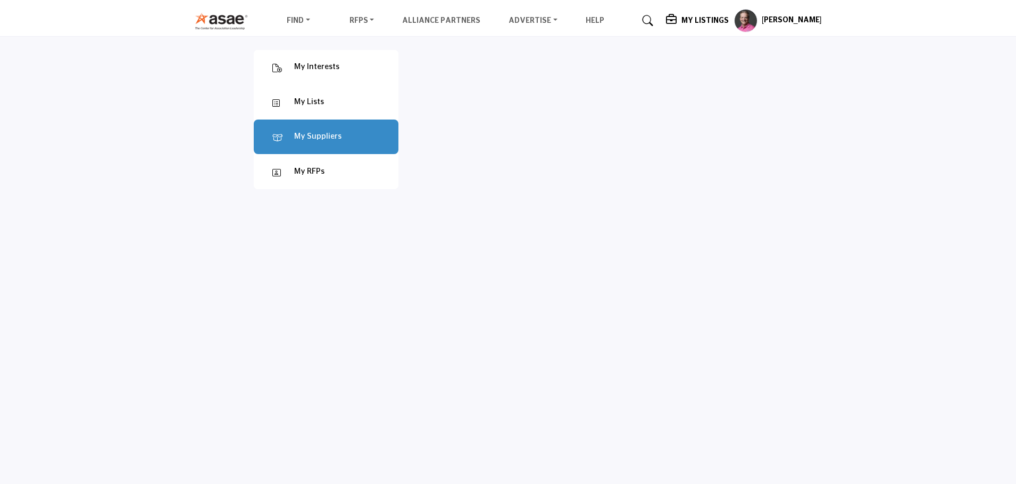
click at [148, 24] on body "Find Destinations & Venues" at bounding box center [508, 350] width 1016 height 700
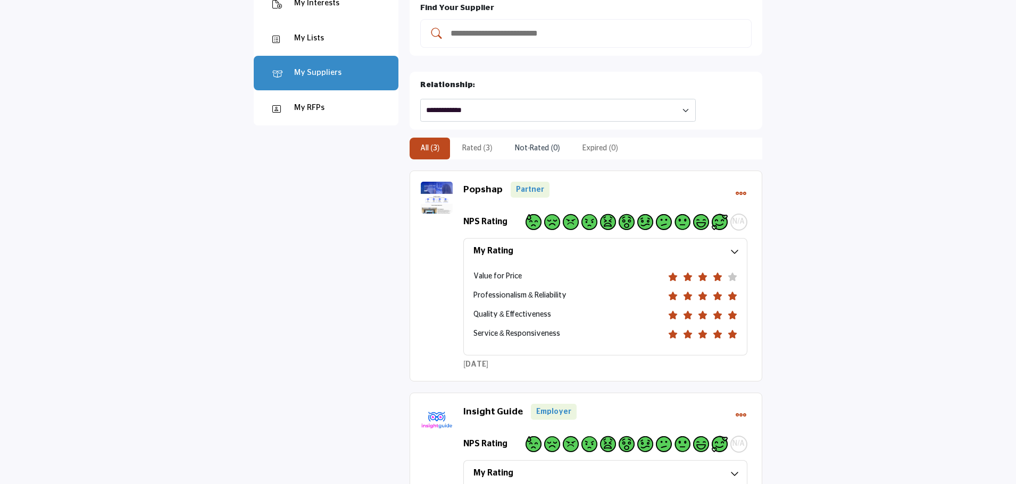
scroll to position [213, 0]
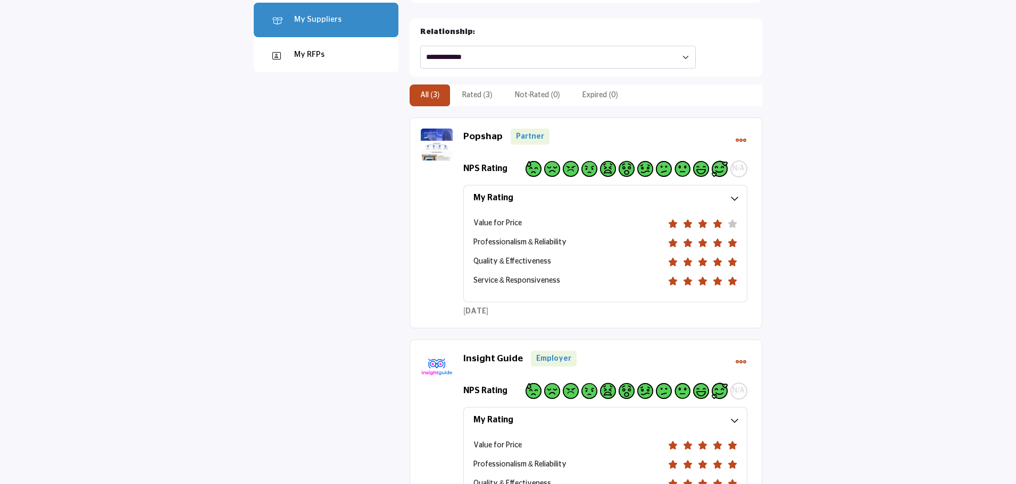
click at [495, 354] on link "Insight Guide" at bounding box center [493, 359] width 60 height 11
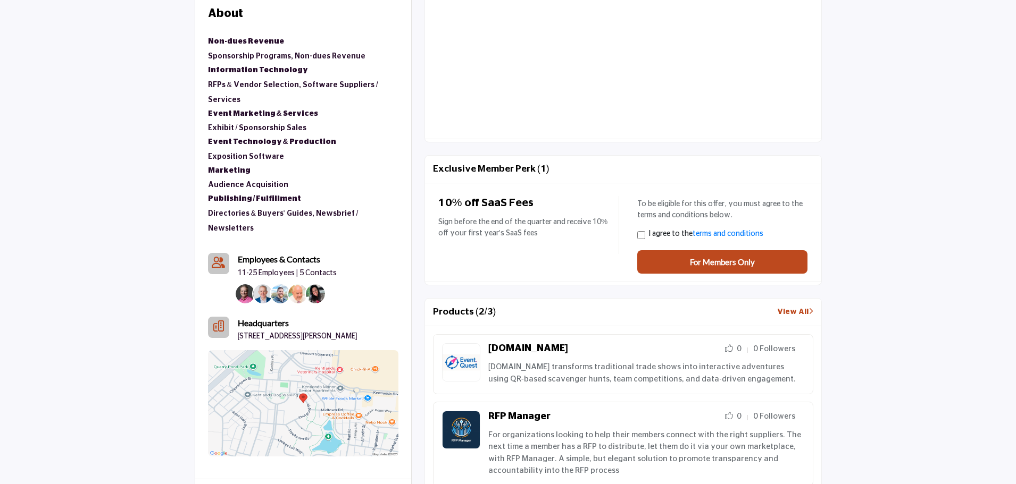
scroll to position [744, 0]
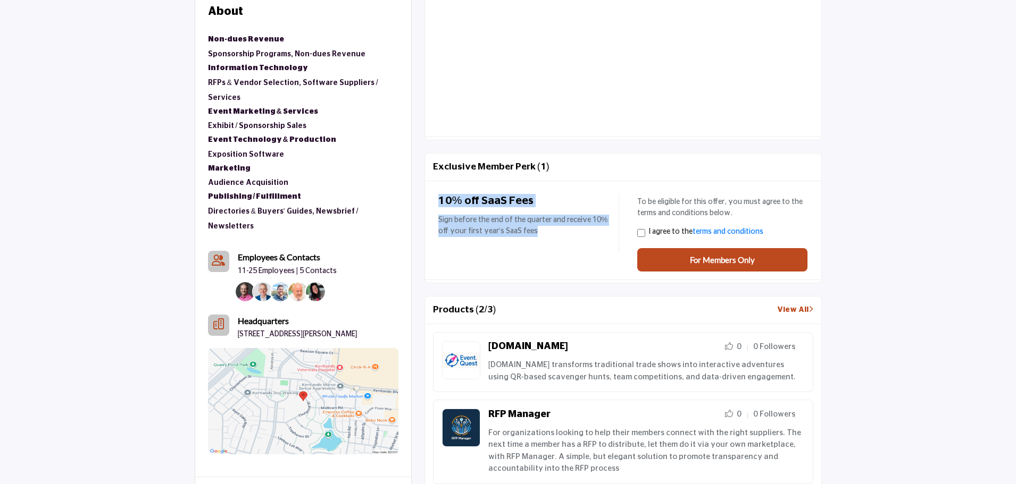
drag, startPoint x: 535, startPoint y: 231, endPoint x: 432, endPoint y: 203, distance: 107.3
click at [431, 204] on div "10% off SaaS Fees Sign before the end of the quarter and receive 10% off your f…" at bounding box center [623, 230] width 396 height 99
click at [545, 245] on div "10% off SaaS Fees Sign before the end of the quarter and receive 10% off your f…" at bounding box center [528, 223] width 181 height 58
drag, startPoint x: 521, startPoint y: 226, endPoint x: 452, endPoint y: 196, distance: 74.5
click at [452, 196] on div "10% off SaaS Fees Sign before the end of the quarter and receive 10% off your f…" at bounding box center [528, 223] width 181 height 58
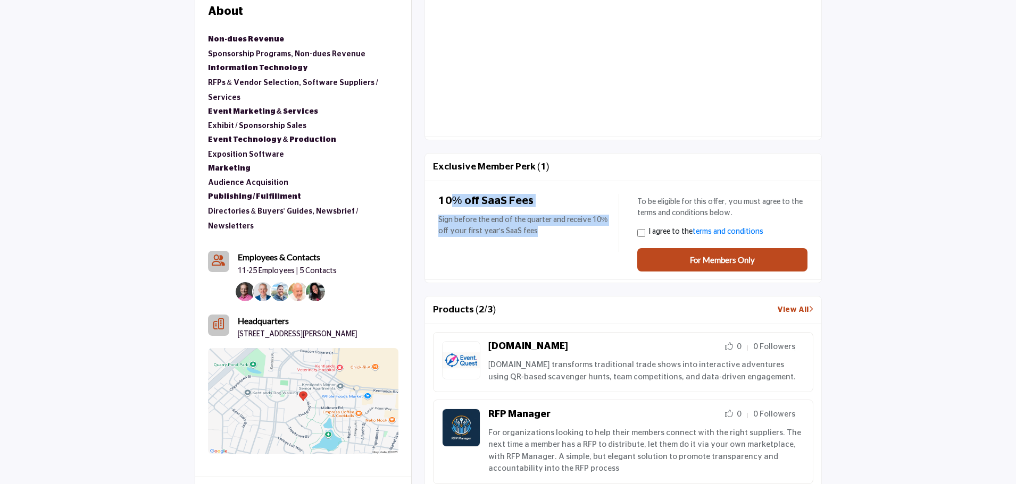
click at [452, 196] on h2 "10% off SaaS Fees" at bounding box center [524, 200] width 173 height 13
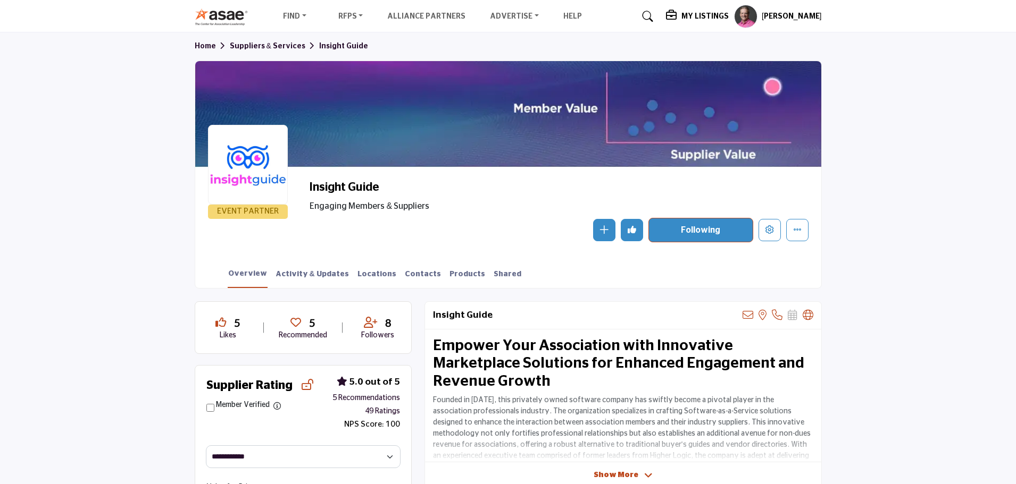
scroll to position [0, 0]
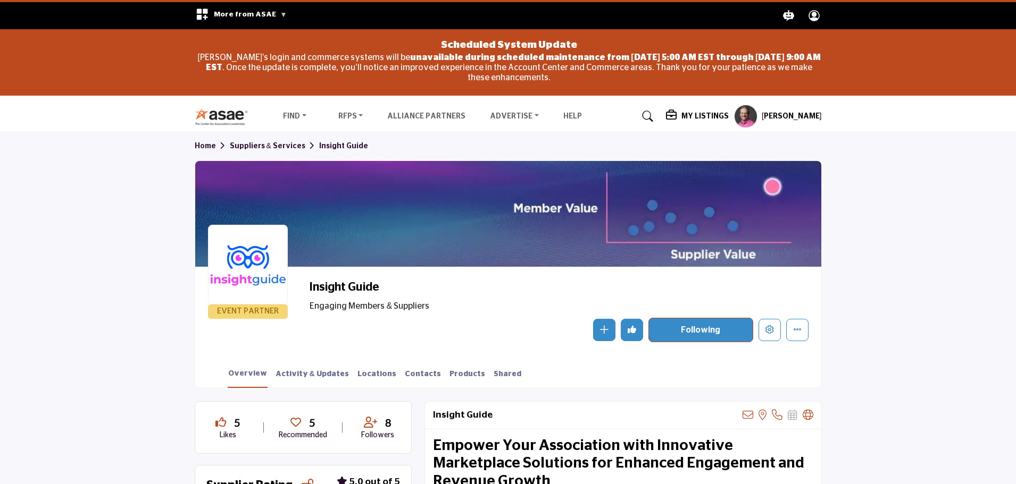
click at [707, 116] on h5 "My Listings" at bounding box center [704, 117] width 47 height 10
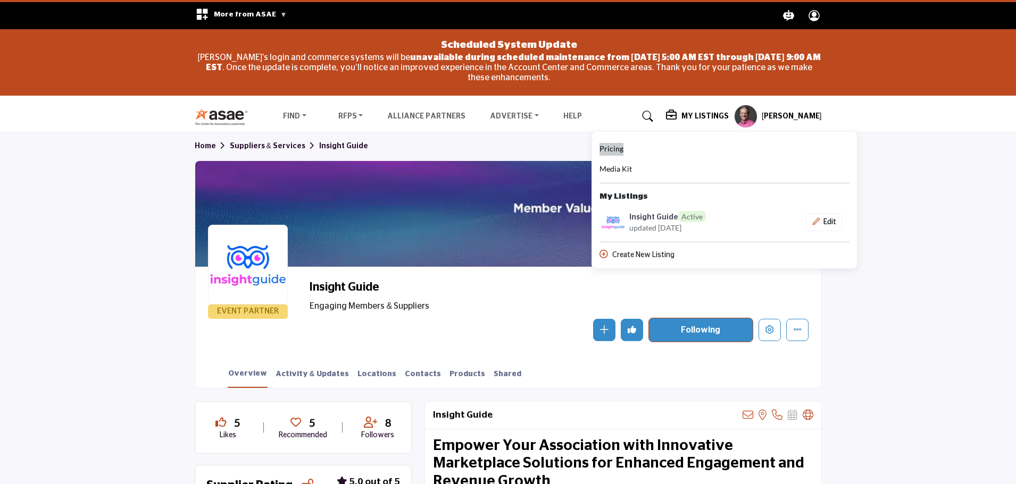
click at [623, 147] on span "Pricing" at bounding box center [611, 148] width 24 height 9
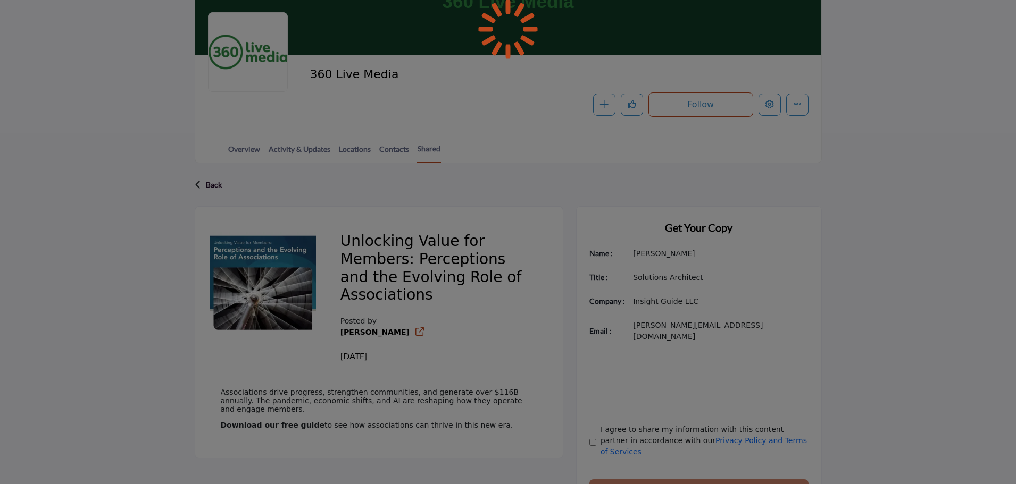
scroll to position [308, 0]
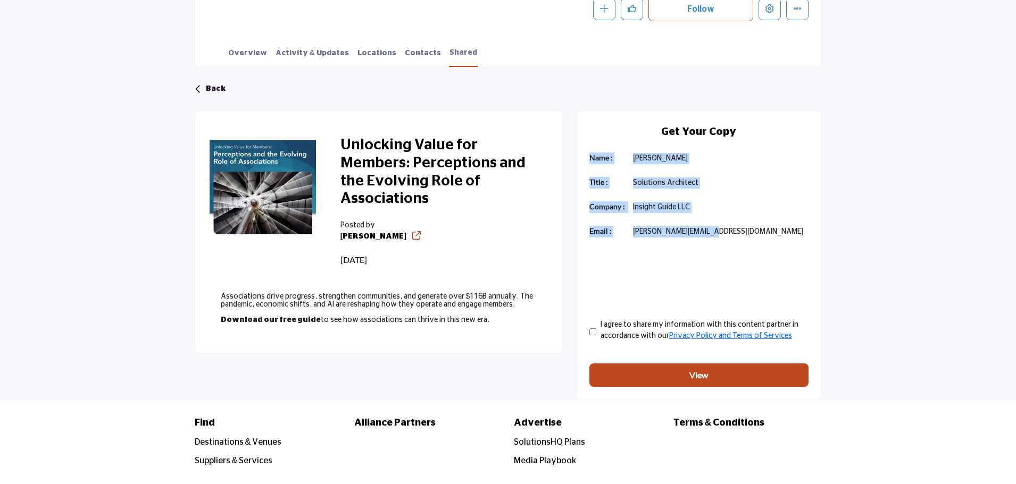
drag, startPoint x: 717, startPoint y: 232, endPoint x: 577, endPoint y: 154, distance: 159.5
click at [577, 154] on div "Get Your Copy Name : [PERSON_NAME] Title : Solutions Architect Email :" at bounding box center [699, 256] width 246 height 290
click at [681, 222] on div "Get Your Copy Name : [PERSON_NAME] Title : Solutions Architect Email :" at bounding box center [699, 256] width 246 height 290
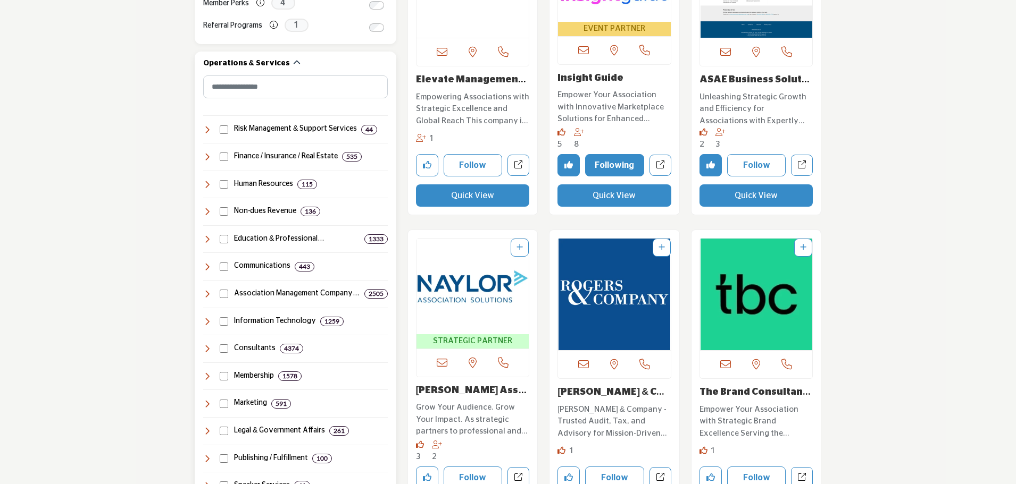
scroll to position [532, 0]
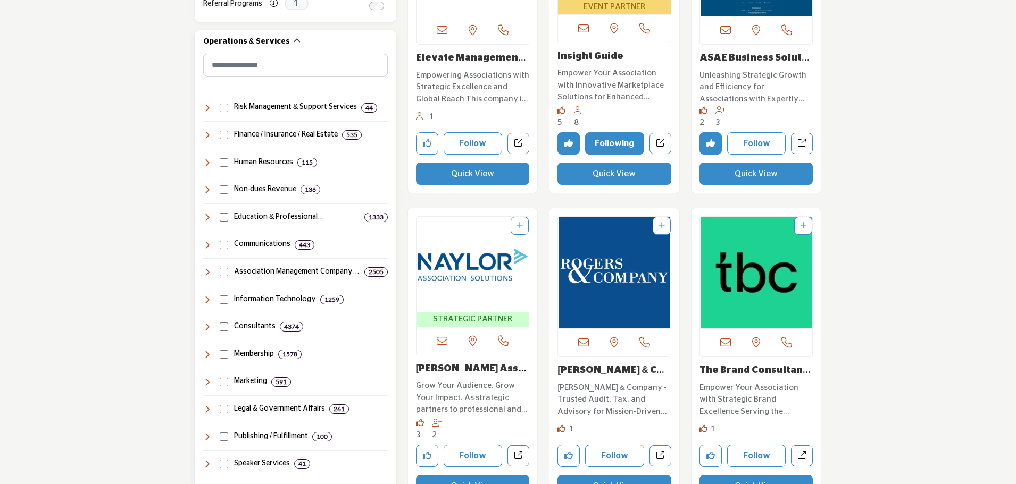
click at [206, 161] on icon at bounding box center [207, 162] width 9 height 9
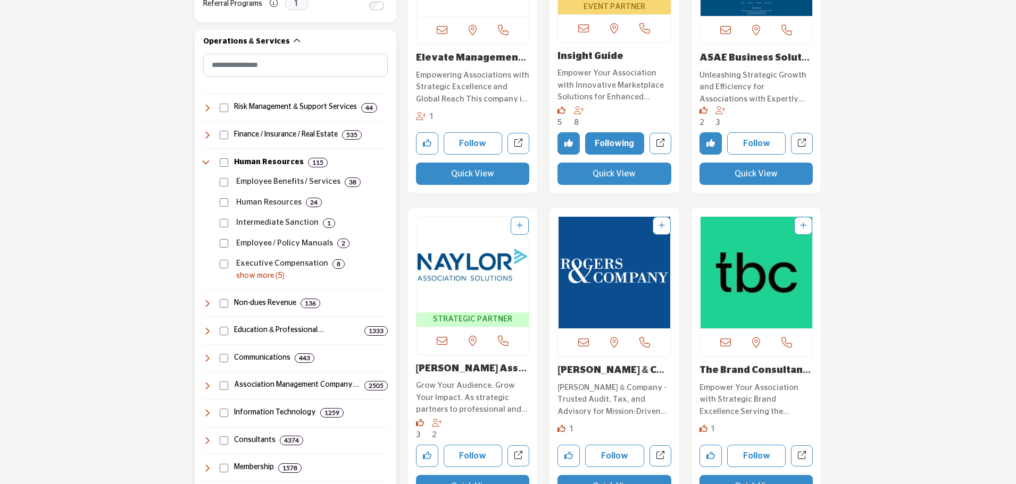
click at [249, 277] on p "show more (5)" at bounding box center [312, 276] width 152 height 11
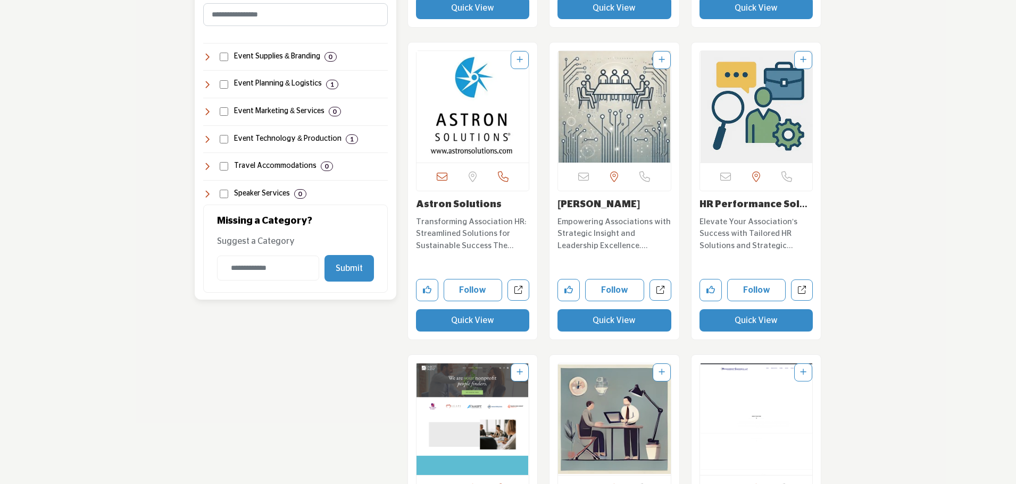
scroll to position [1063, 0]
click at [259, 270] on input "Category Name" at bounding box center [268, 267] width 102 height 25
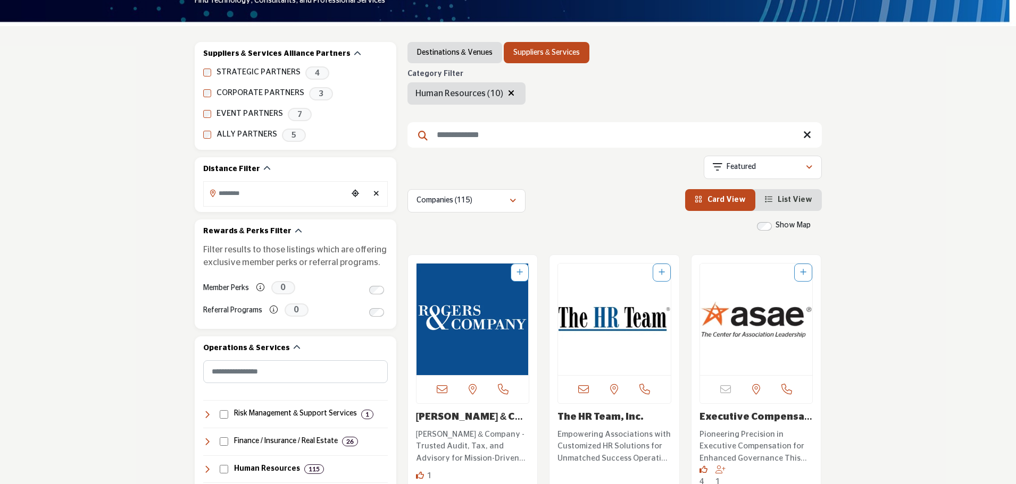
scroll to position [160, 0]
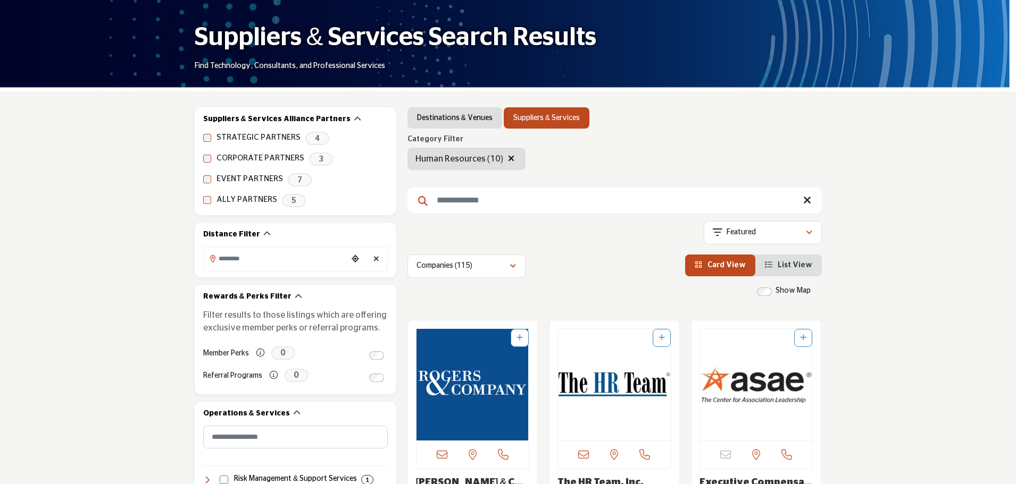
drag, startPoint x: 510, startPoint y: 158, endPoint x: 506, endPoint y: 175, distance: 17.5
click at [510, 158] on icon "button" at bounding box center [511, 158] width 6 height 9
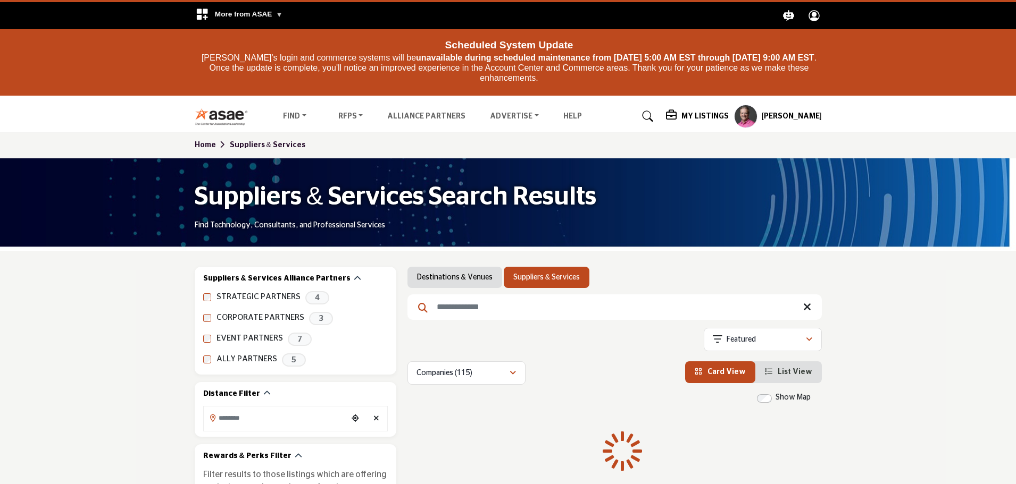
click at [466, 316] on input "Search Keyword" at bounding box center [614, 308] width 414 height 26
click at [466, 309] on input "Search Keyword" at bounding box center [614, 308] width 414 height 26
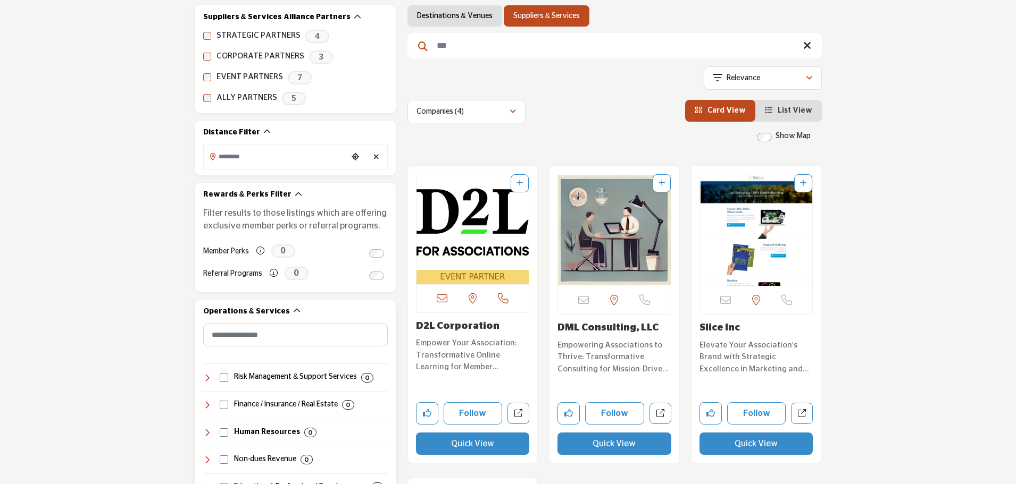
scroll to position [160, 0]
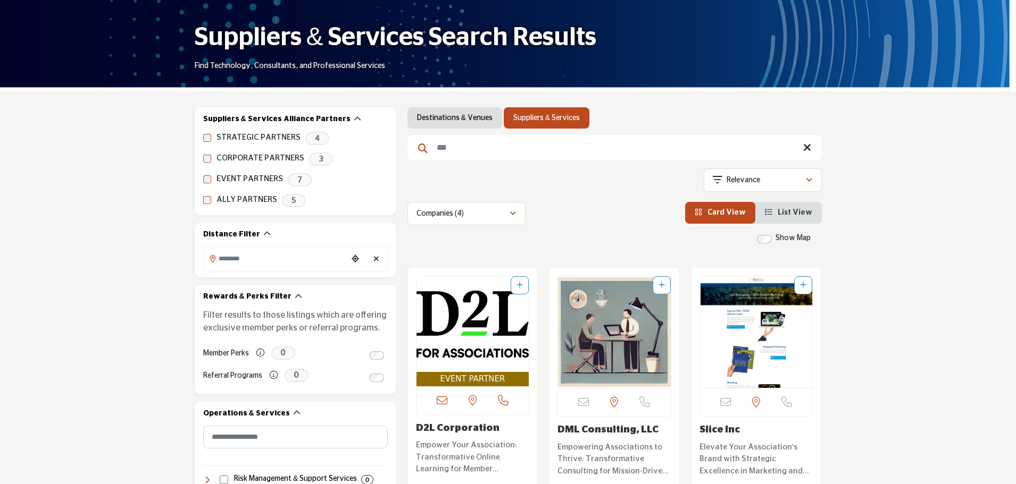
type input "***"
click at [477, 380] on span "EVENT PARTNER" at bounding box center [472, 379] width 108 height 12
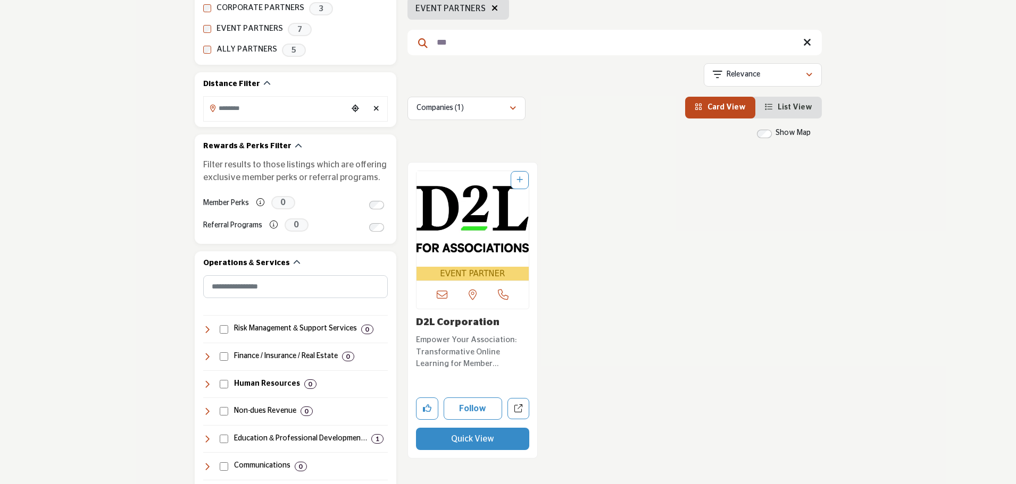
scroll to position [319, 0]
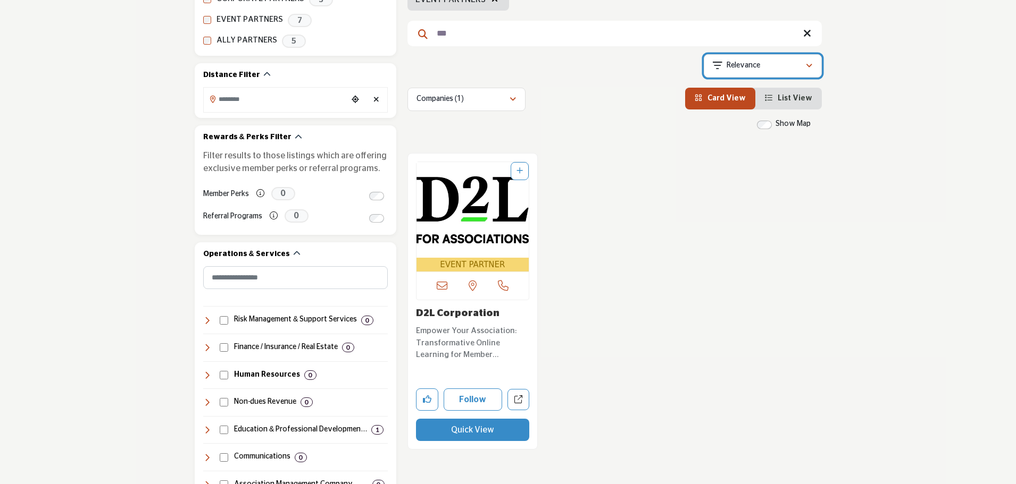
click at [752, 65] on p "Relevance" at bounding box center [742, 66] width 33 height 11
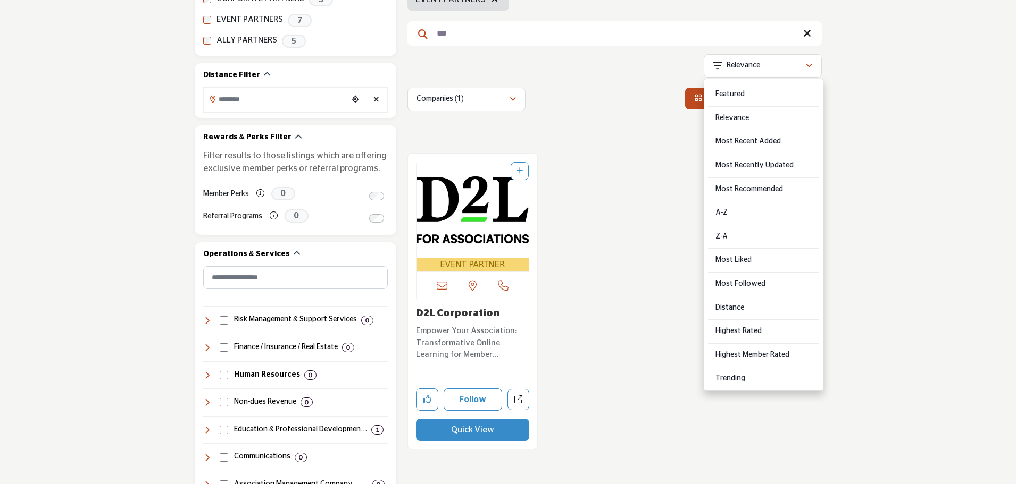
click at [614, 227] on div "EVENT PARTNER Call Number Quick View" at bounding box center [613, 308] width 425 height 311
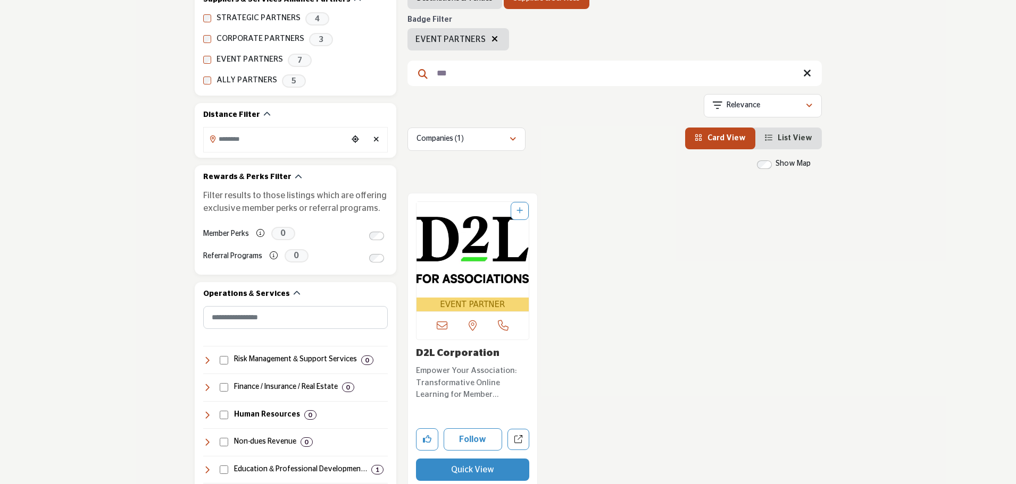
scroll to position [213, 0]
